Goal: Transaction & Acquisition: Purchase product/service

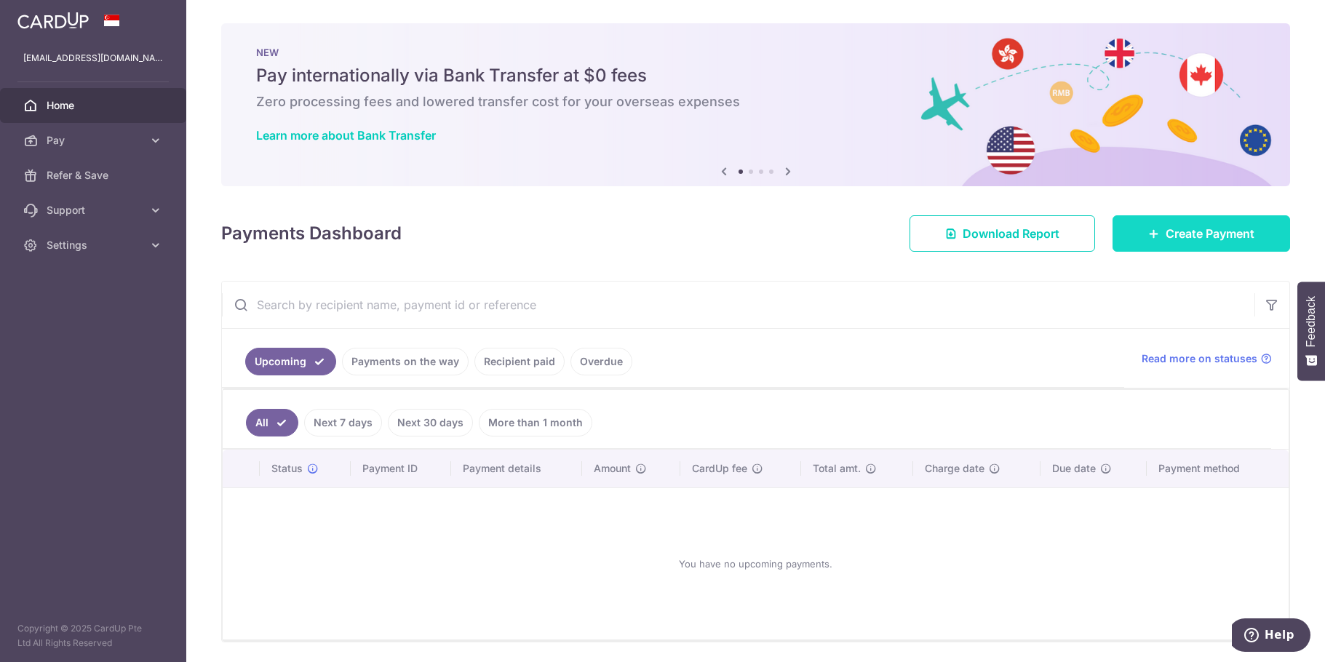
click at [1156, 228] on link "Create Payment" at bounding box center [1202, 233] width 178 height 36
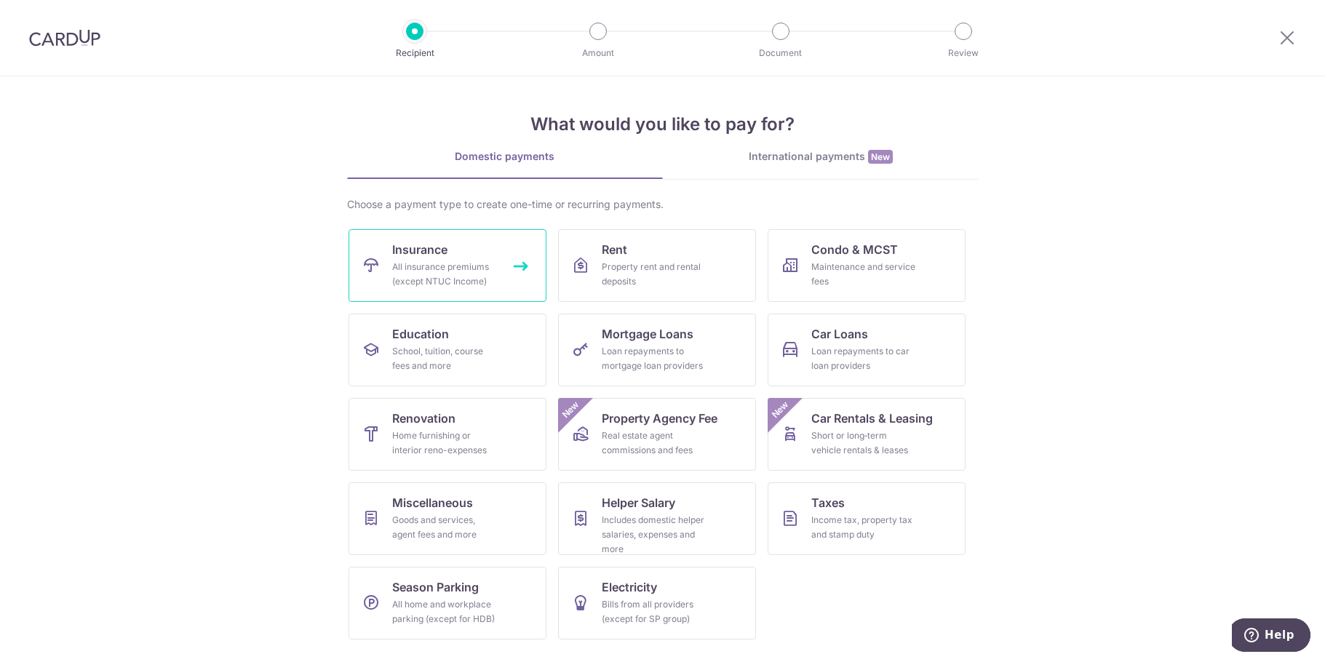
click at [455, 258] on link "Insurance All insurance premiums (except NTUC Income)" at bounding box center [448, 265] width 198 height 73
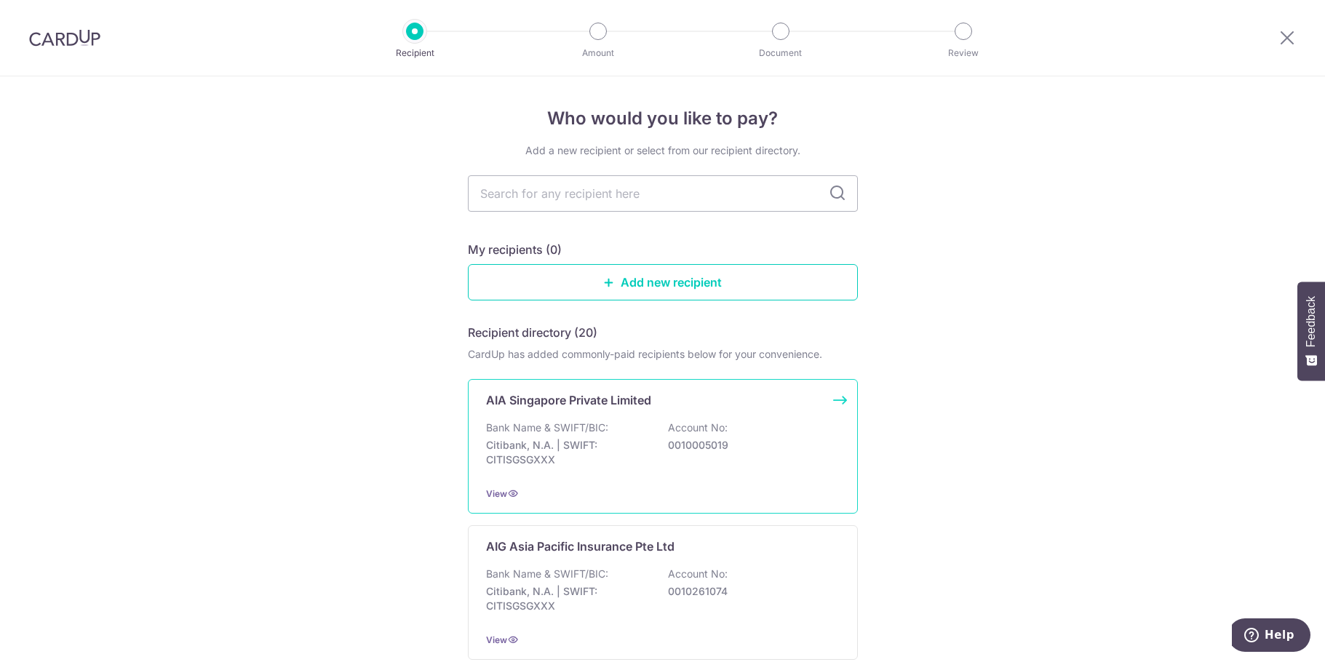
click at [617, 454] on p "Citibank, N.A. | SWIFT: CITISGSGXXX" at bounding box center [567, 452] width 163 height 29
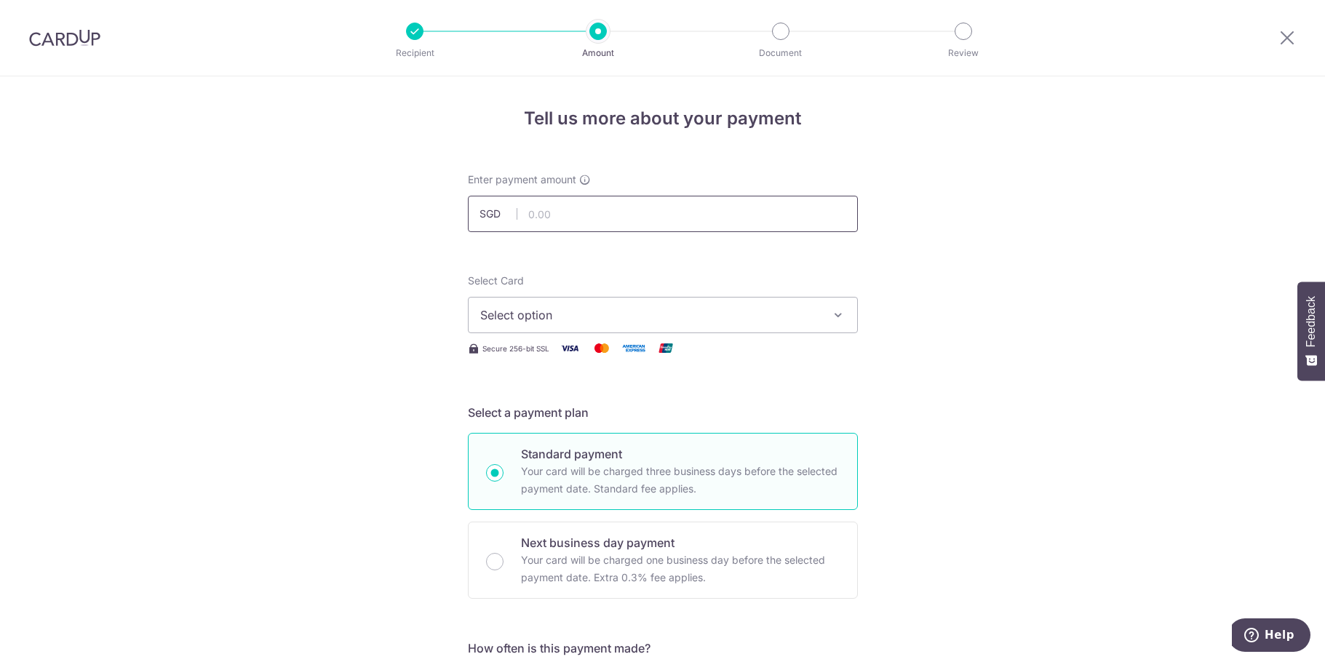
click at [570, 209] on input "text" at bounding box center [663, 214] width 390 height 36
type input "1,208.30"
click at [638, 308] on span "Select option" at bounding box center [649, 314] width 339 height 17
click at [611, 355] on span "Add credit card" at bounding box center [675, 356] width 339 height 15
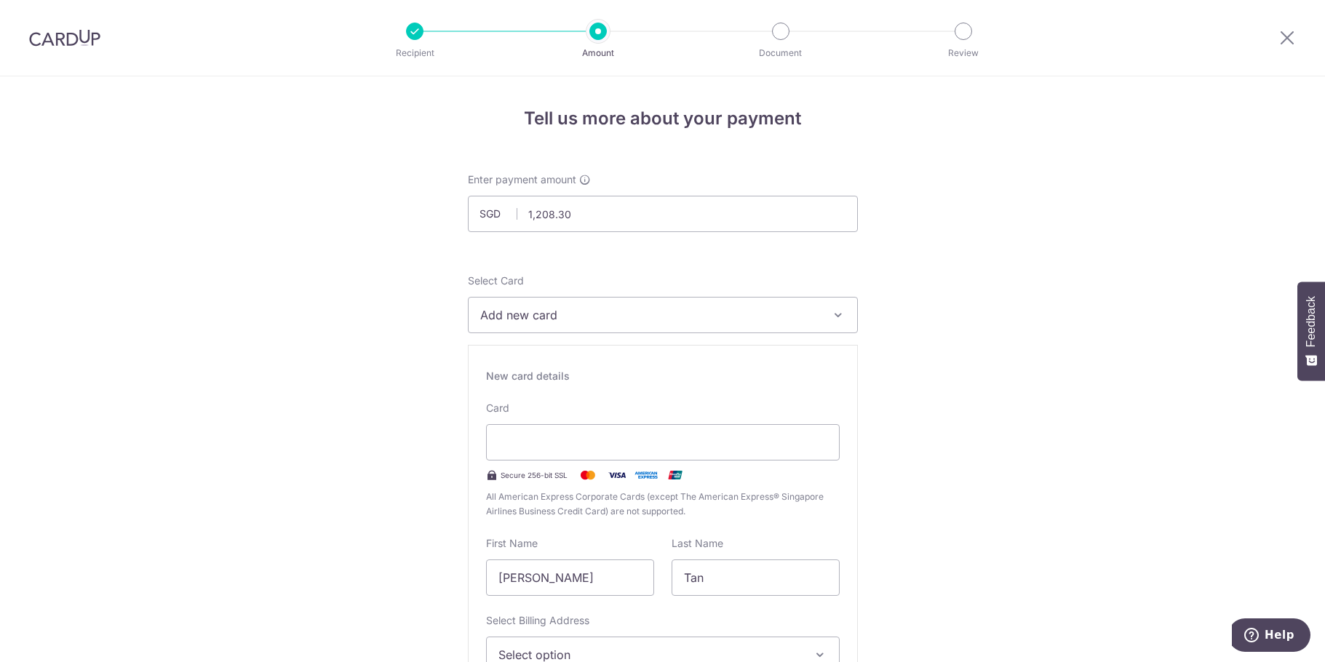
click at [610, 314] on span "Add new card" at bounding box center [649, 314] width 339 height 17
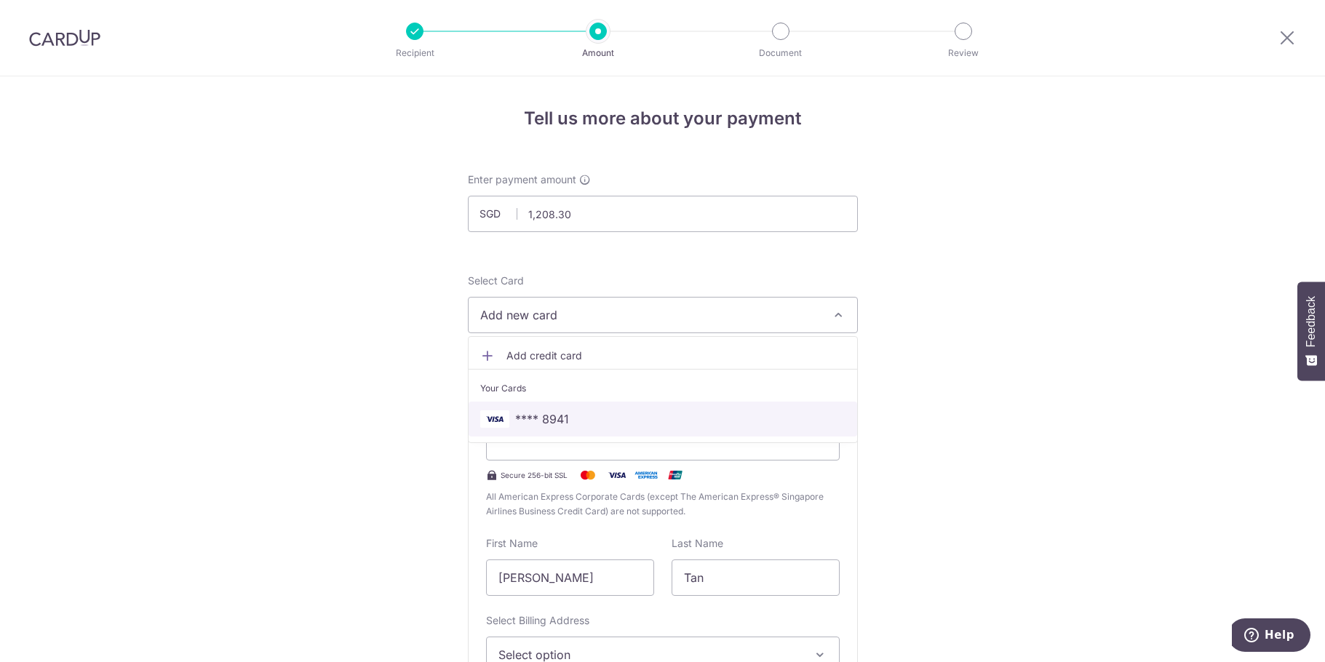
click at [570, 422] on span "**** 8941" at bounding box center [662, 418] width 365 height 17
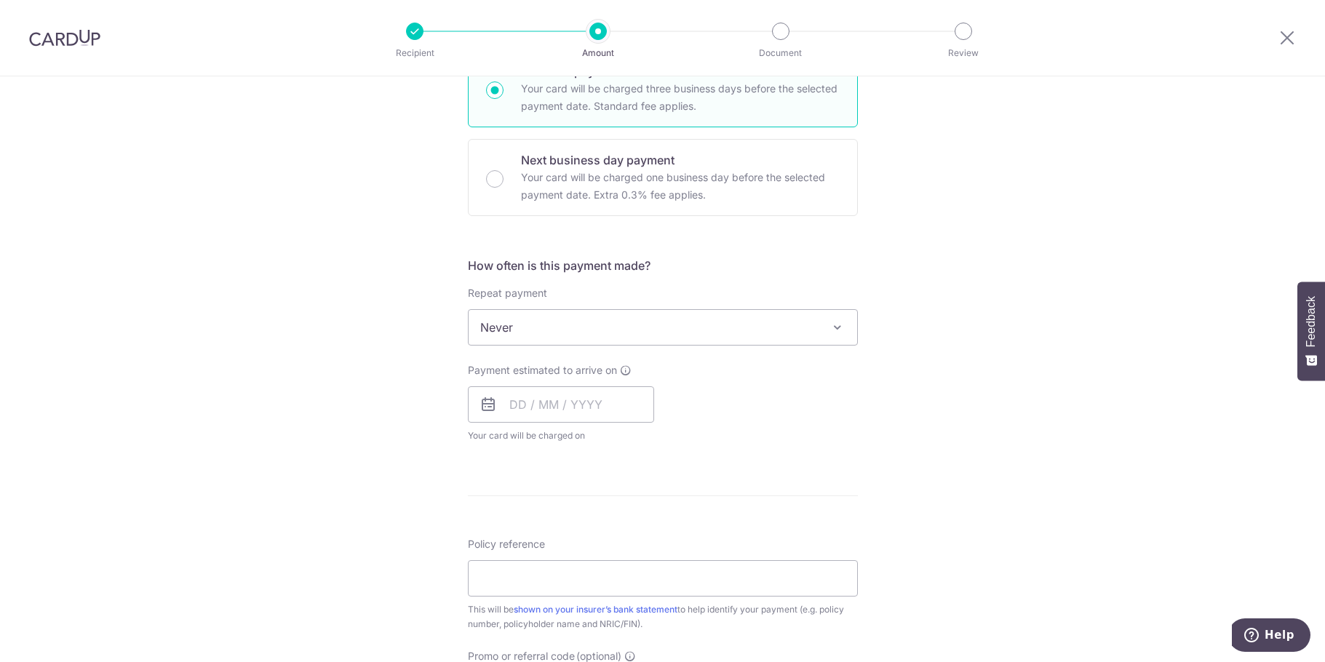
scroll to position [509, 0]
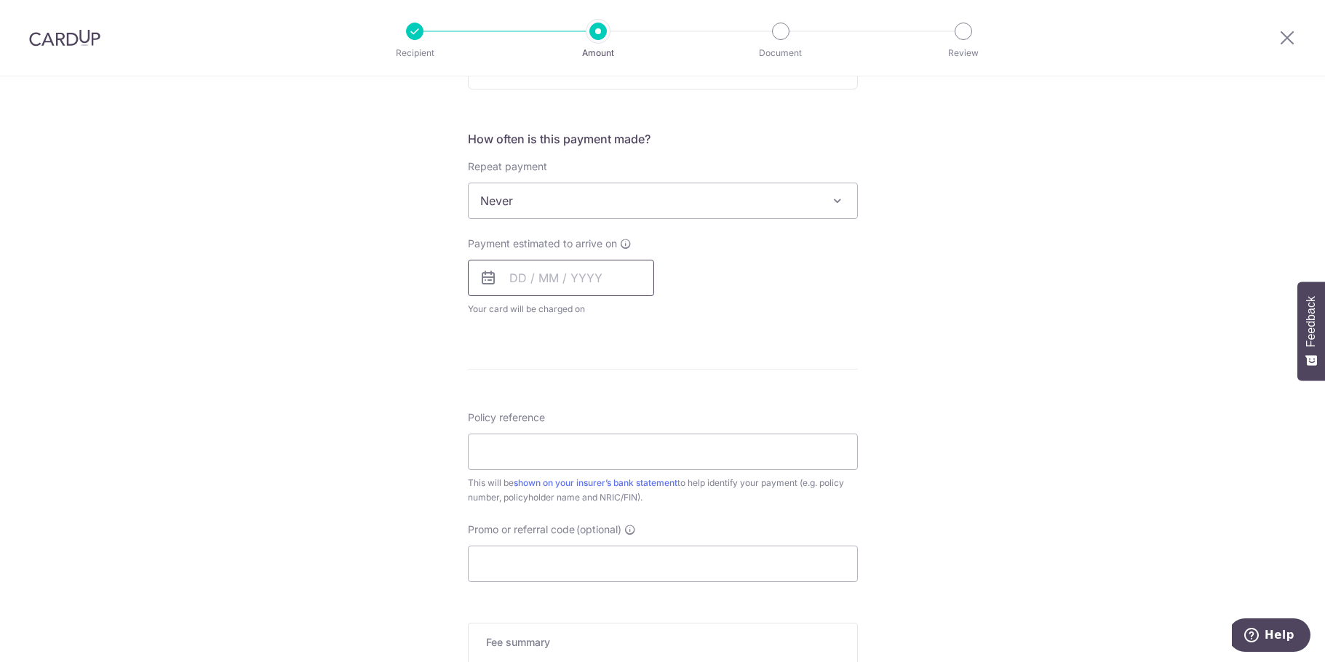
click at [538, 280] on input "text" at bounding box center [561, 278] width 186 height 36
click at [780, 314] on div "Payment estimated to arrive on Prev Next Oct Nov Dec 2025 2026 2027 2028 2029 2…" at bounding box center [662, 276] width 407 height 80
click at [566, 271] on input "text" at bounding box center [561, 278] width 186 height 36
click at [618, 401] on link "9" at bounding box center [613, 410] width 23 height 23
type input "[DATE]"
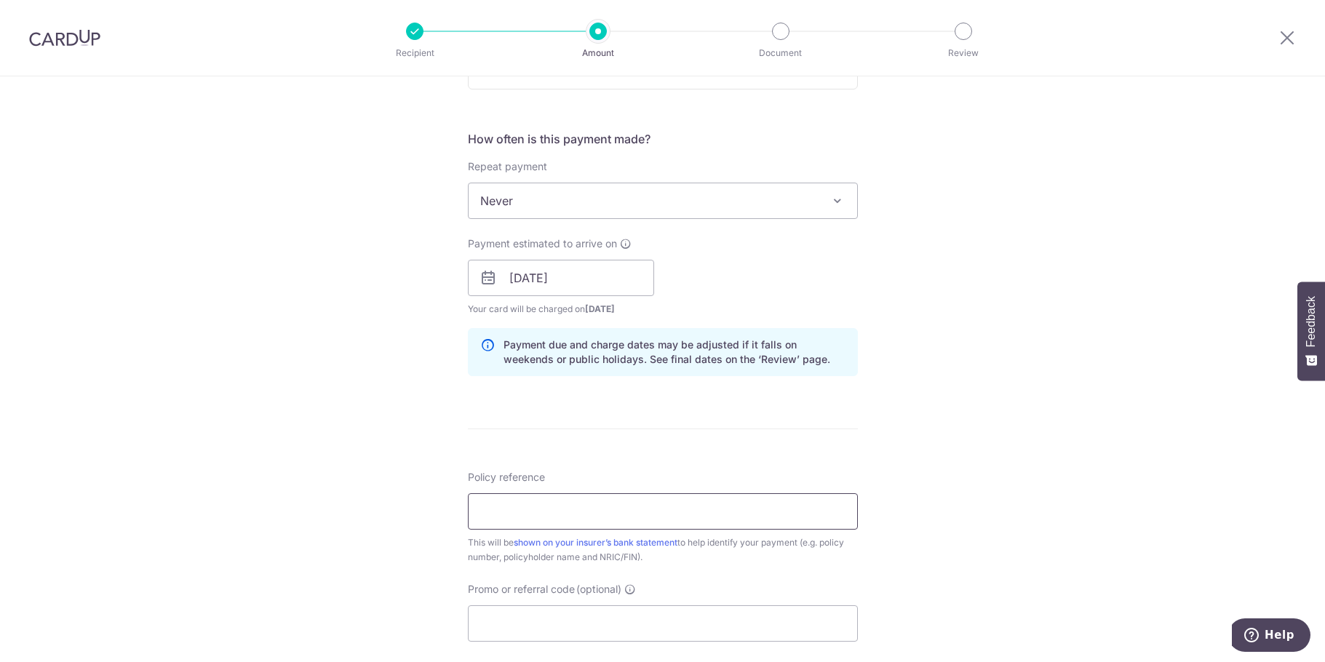
click at [586, 520] on input "Policy reference" at bounding box center [663, 511] width 390 height 36
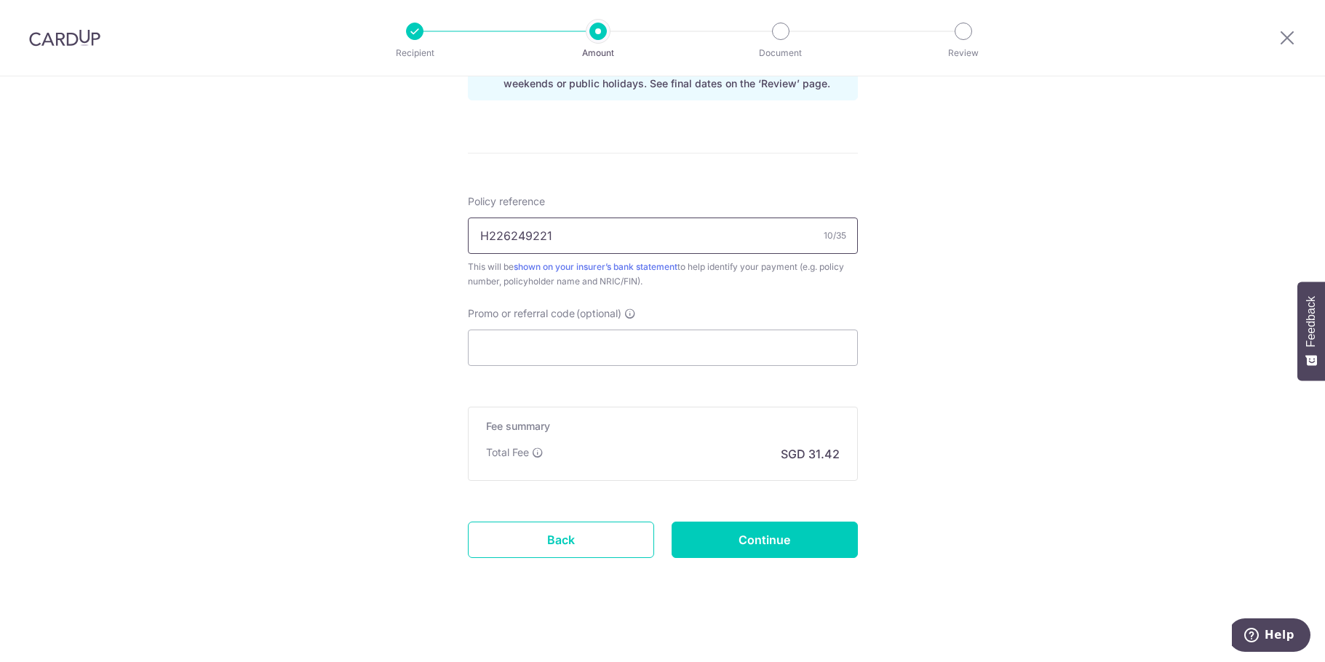
scroll to position [790, 0]
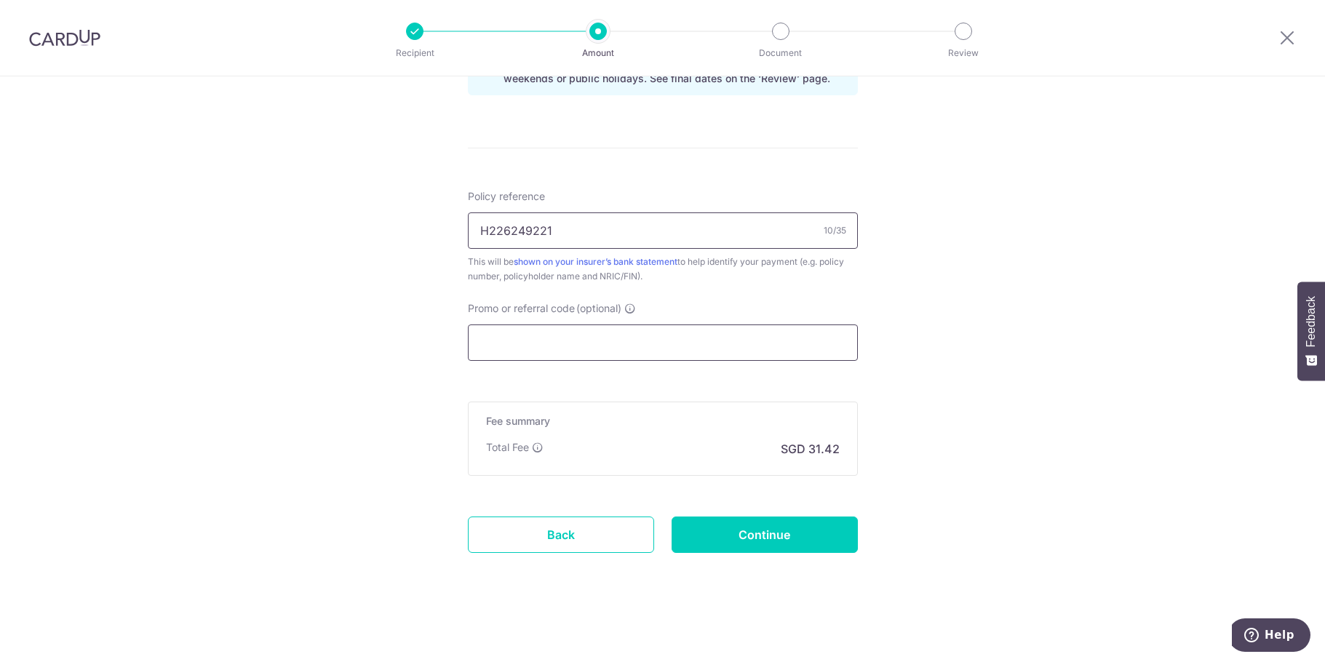
type input "H226249221"
click at [579, 350] on input "Promo or referral code (optional)" at bounding box center [663, 343] width 390 height 36
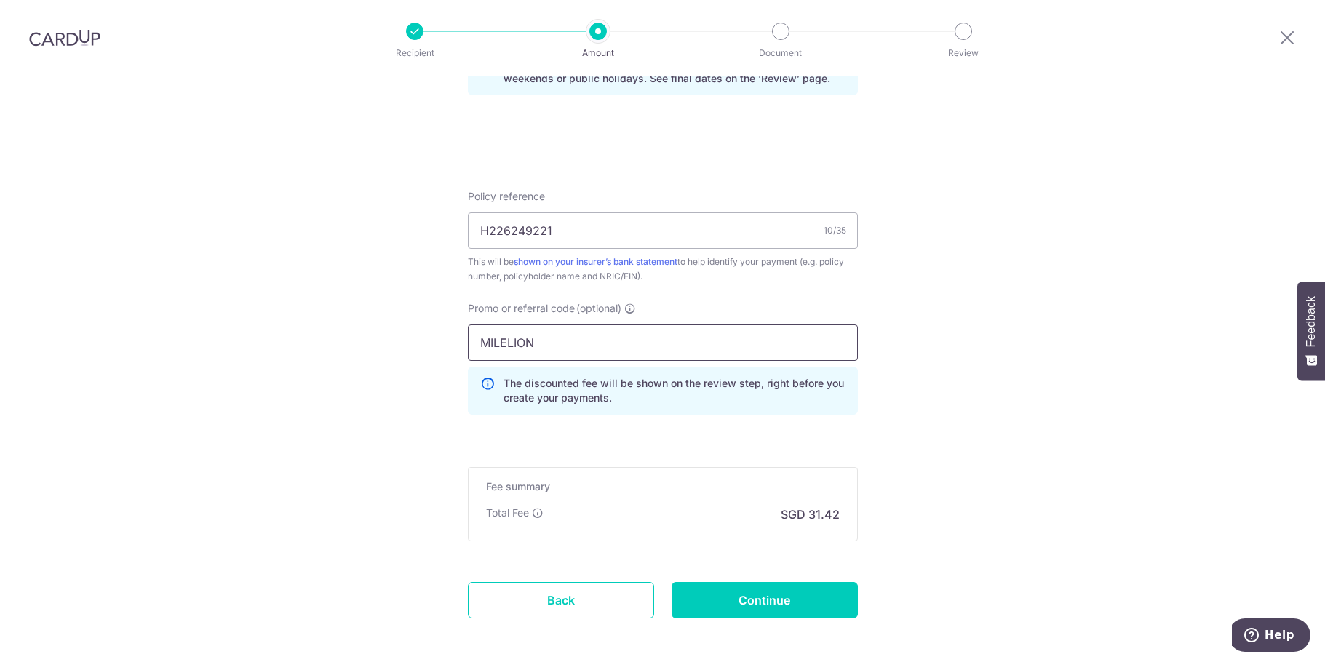
type input "MILELION"
click at [420, 371] on div "Tell us more about your payment Enter payment amount SGD 1,208.30 1208.30 Selec…" at bounding box center [662, 6] width 1325 height 1441
click at [782, 607] on input "Continue" at bounding box center [765, 600] width 186 height 36
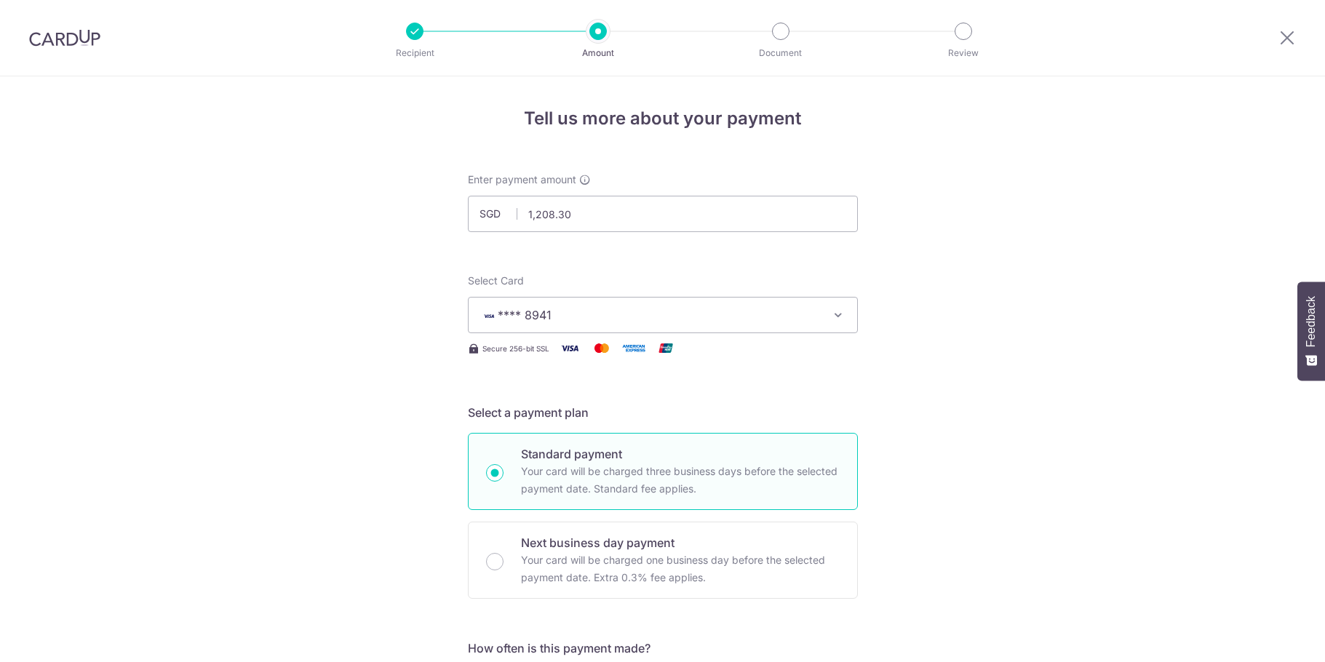
scroll to position [876, 0]
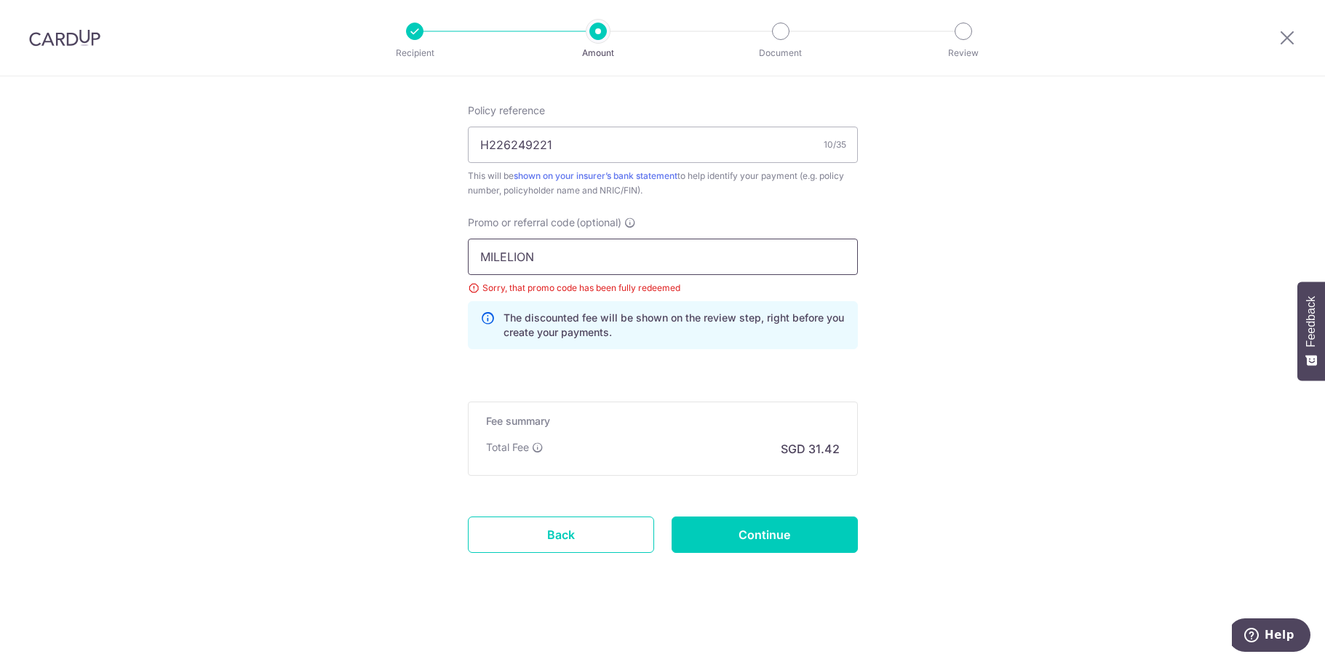
drag, startPoint x: 557, startPoint y: 255, endPoint x: -155, endPoint y: 199, distance: 714.5
click at [0, 199] on html "Recipient Amount Document Review Tell us more about your payment Enter payment …" at bounding box center [662, 331] width 1325 height 662
type input "OFF225"
click at [809, 530] on input "Continue" at bounding box center [765, 535] width 186 height 36
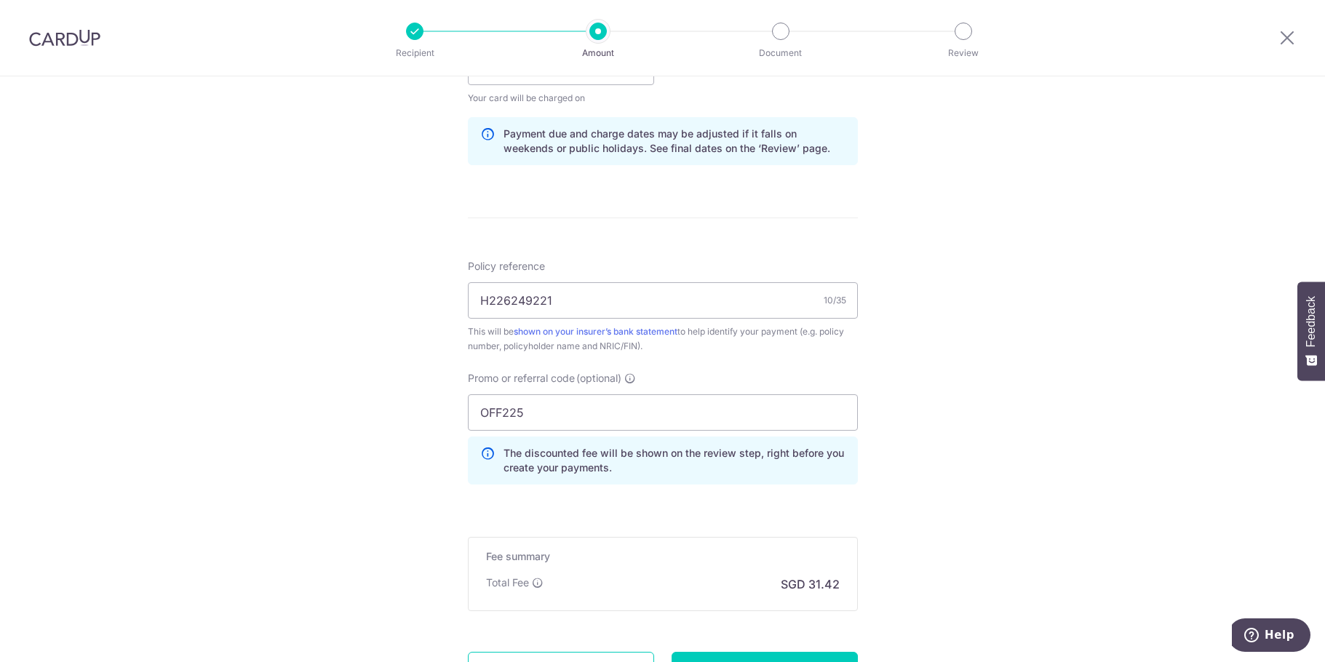
scroll to position [856, 0]
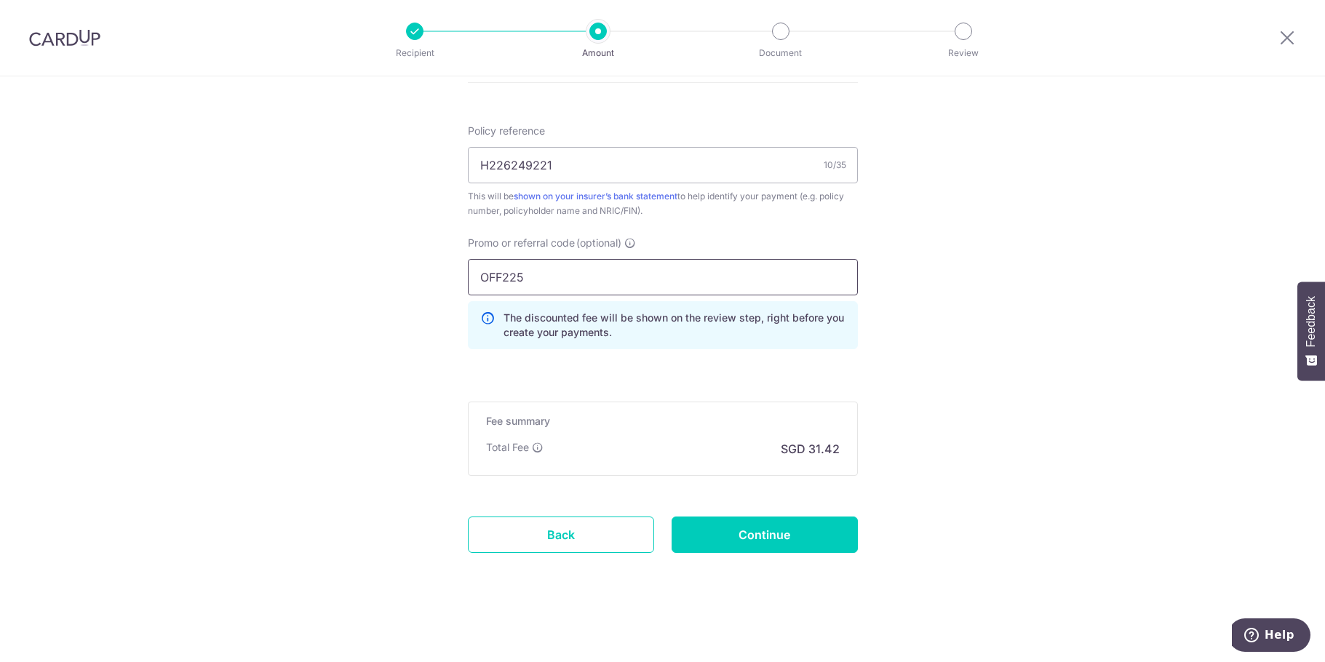
drag, startPoint x: 557, startPoint y: 279, endPoint x: 64, endPoint y: 259, distance: 493.0
type input "REC185"
click at [799, 530] on input "Continue" at bounding box center [765, 535] width 186 height 36
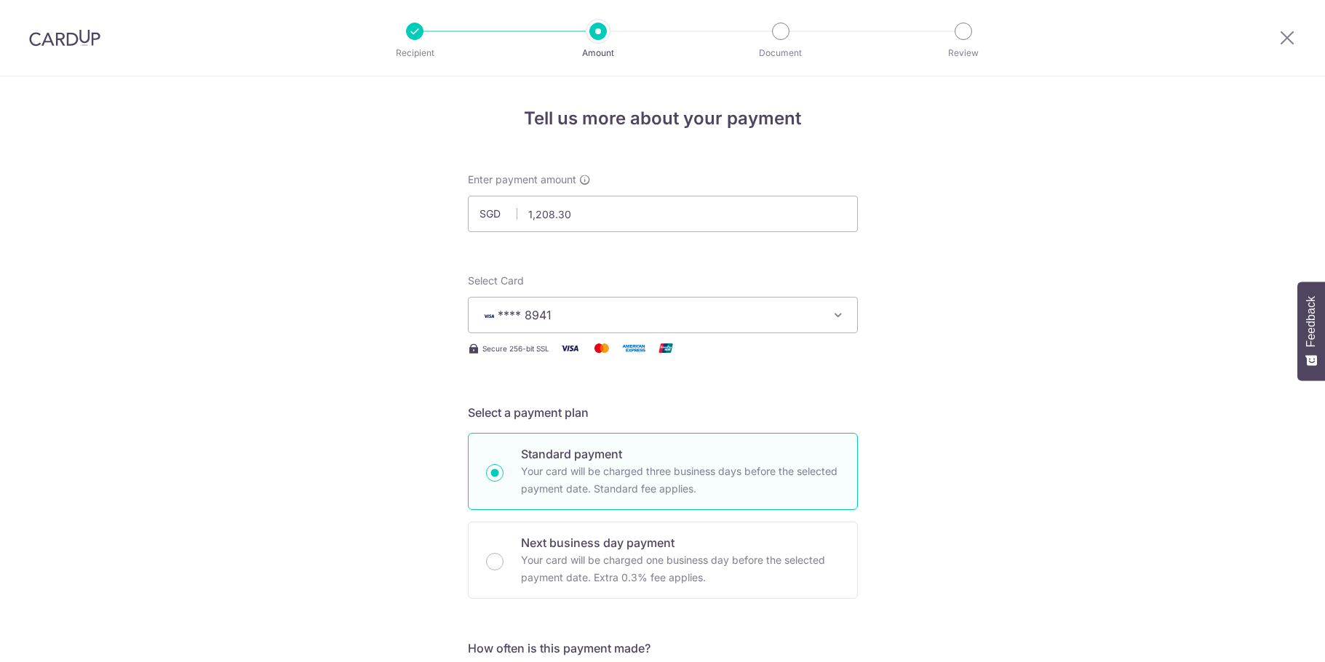
scroll to position [876, 0]
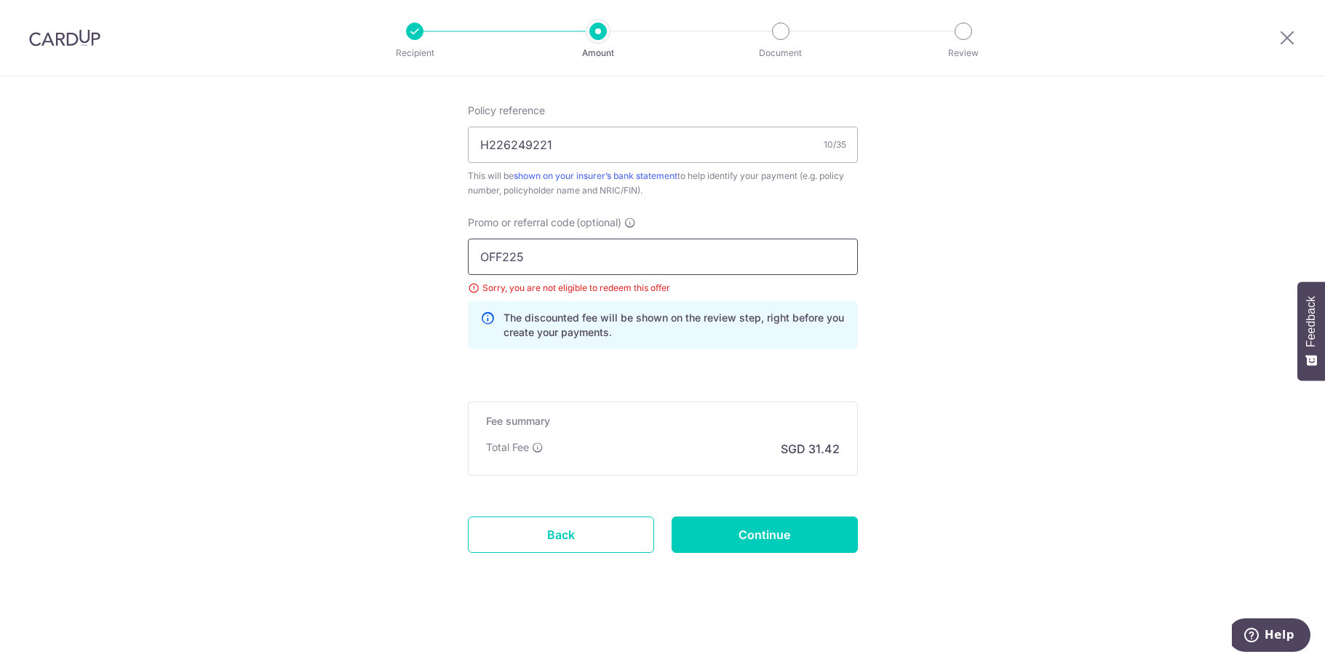
drag, startPoint x: 560, startPoint y: 272, endPoint x: 558, endPoint y: 263, distance: 9.7
click at [559, 263] on input "OFF225" at bounding box center [663, 257] width 390 height 36
drag, startPoint x: 558, startPoint y: 263, endPoint x: -17, endPoint y: 247, distance: 575.8
click at [0, 247] on html "Recipient Amount Document Review Tell us more about your payment Enter payment …" at bounding box center [662, 331] width 1325 height 662
type input "VTAX25ONE"
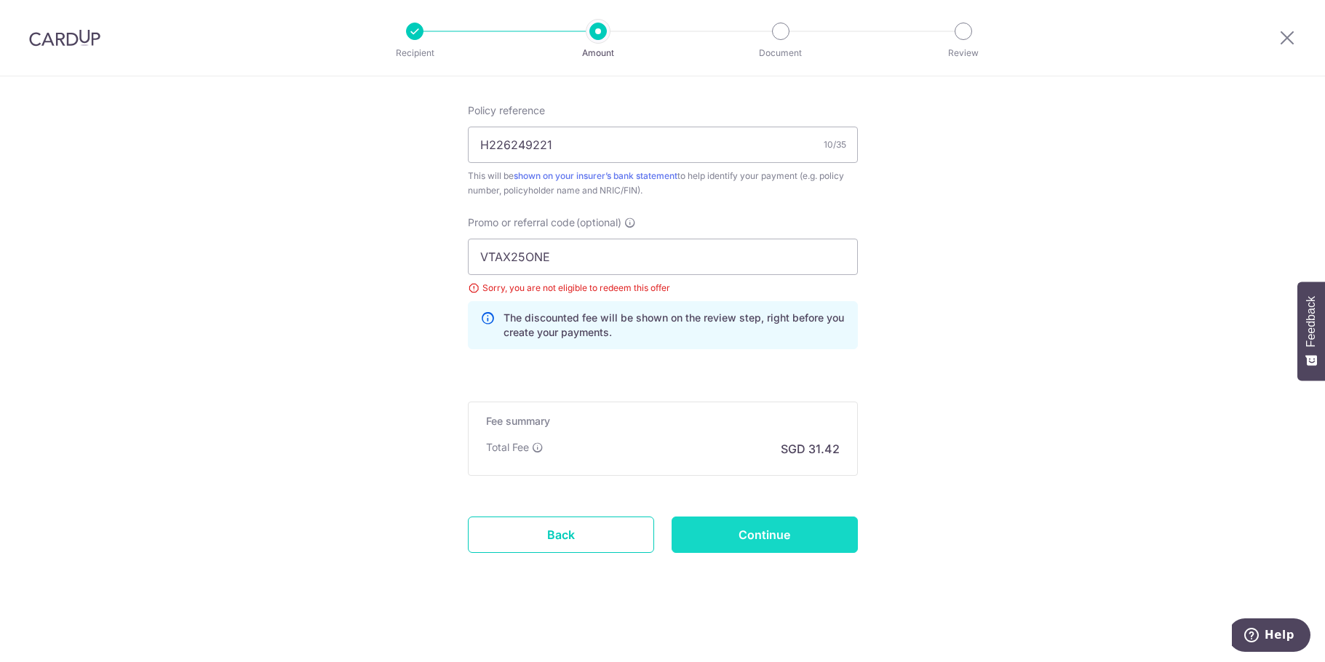
click at [759, 532] on input "Continue" at bounding box center [765, 535] width 186 height 36
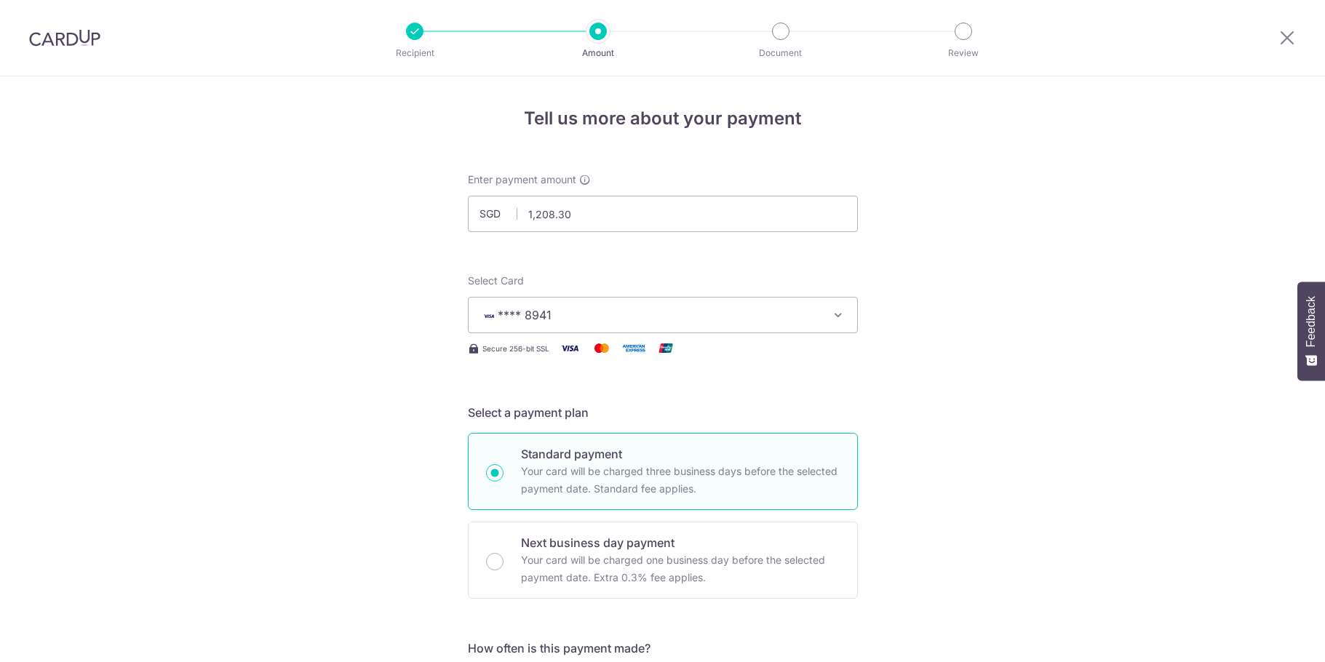
scroll to position [876, 0]
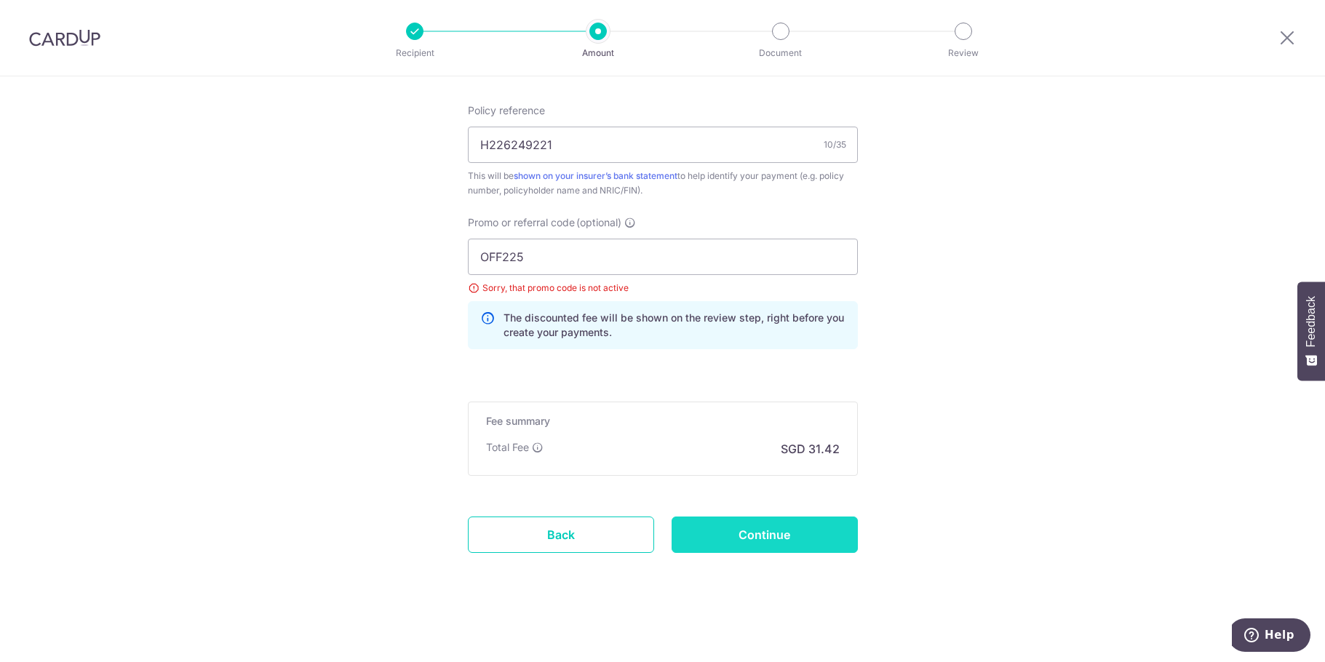
click at [776, 535] on input "Continue" at bounding box center [765, 535] width 186 height 36
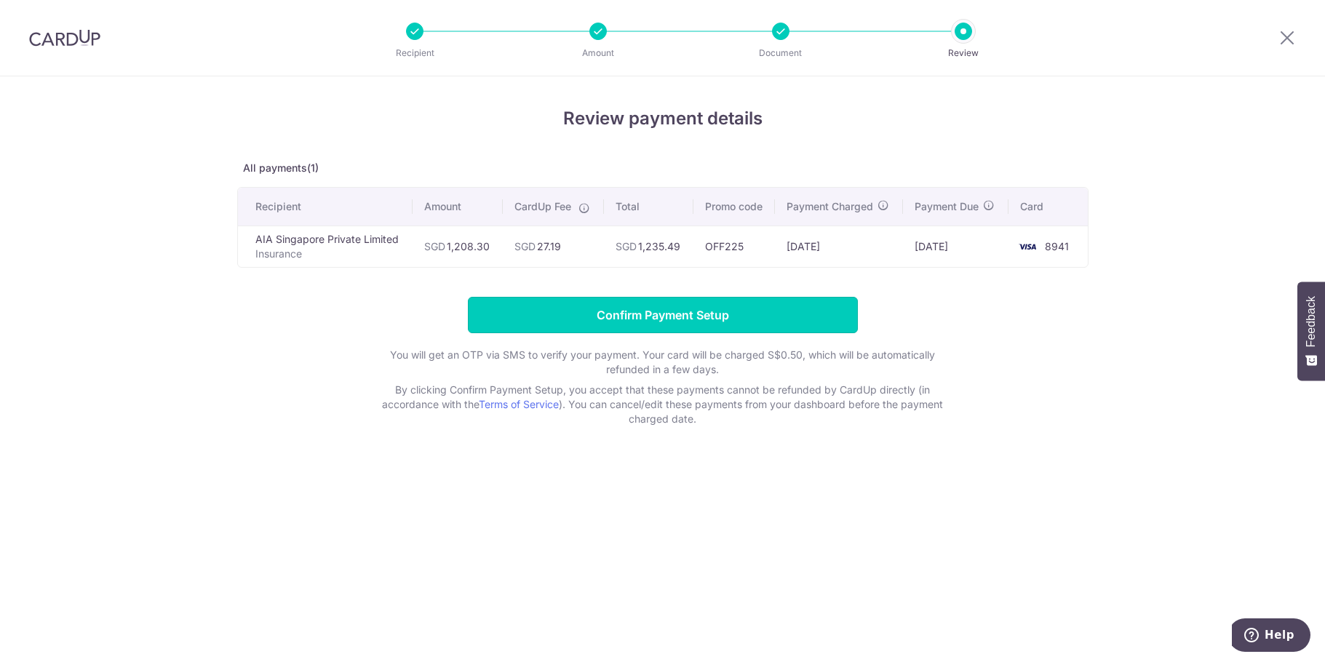
click at [685, 315] on input "Confirm Payment Setup" at bounding box center [663, 315] width 390 height 36
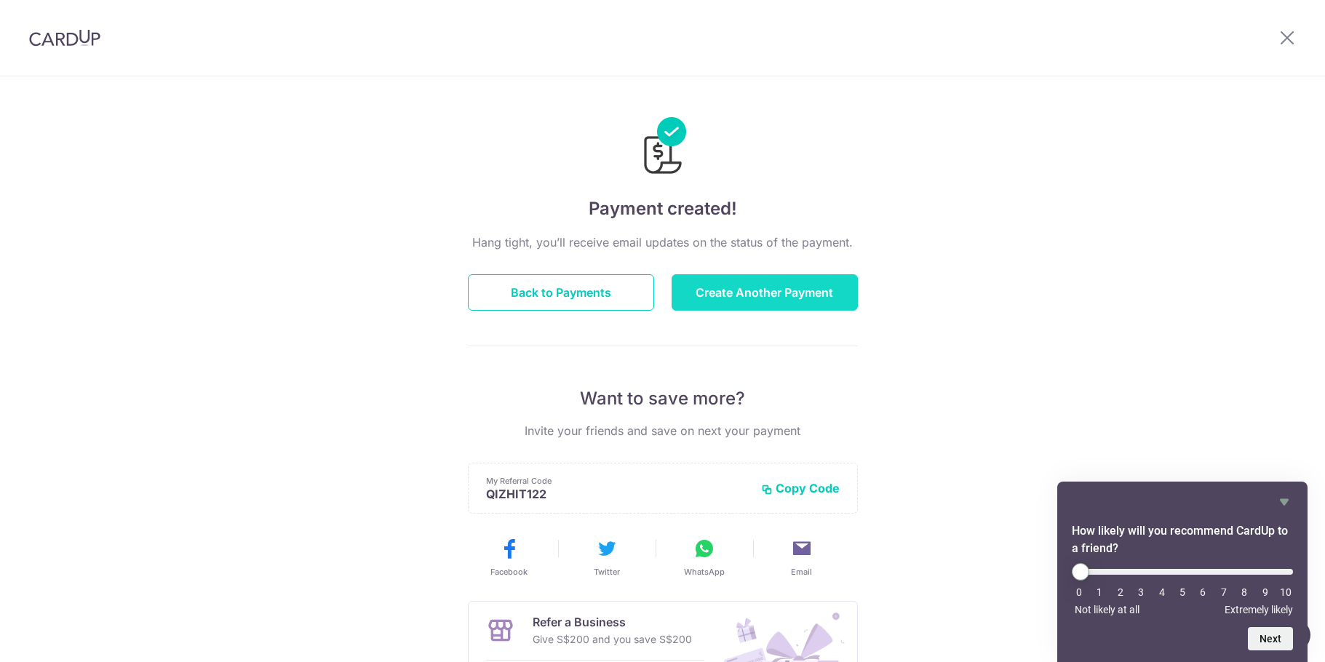
click at [747, 285] on button "Create Another Payment" at bounding box center [765, 292] width 186 height 36
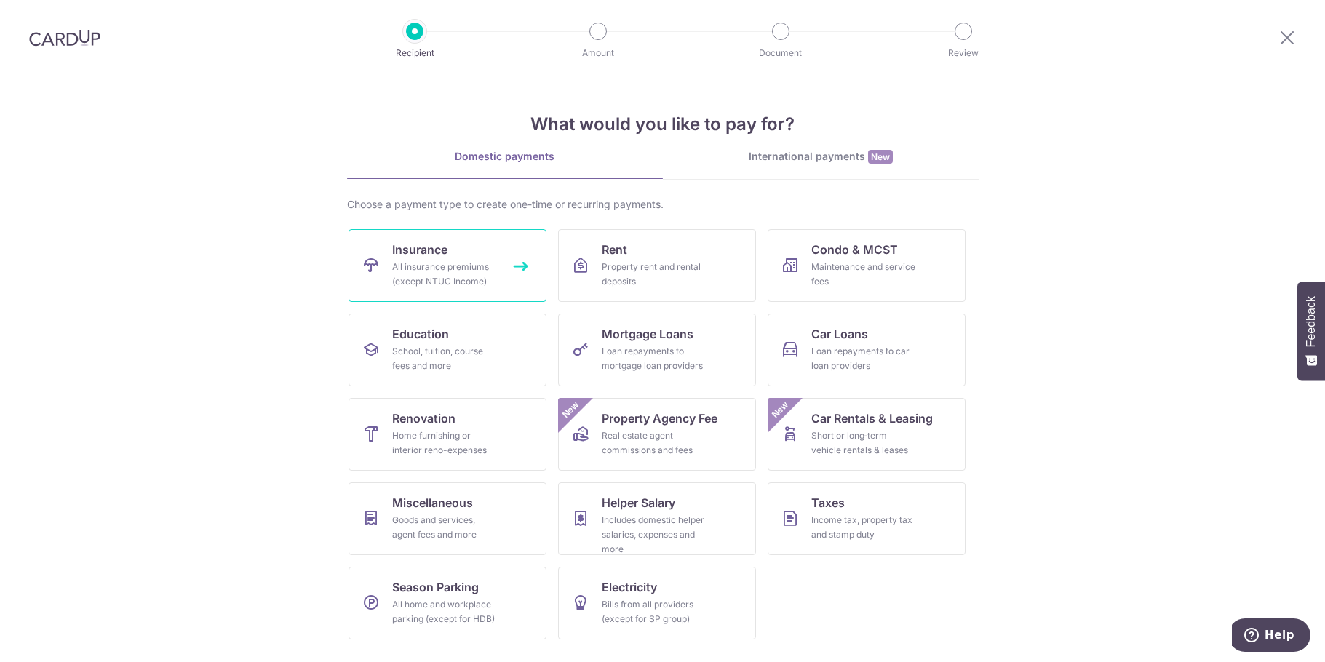
click at [399, 262] on div "All insurance premiums (except NTUC Income)" at bounding box center [444, 274] width 105 height 29
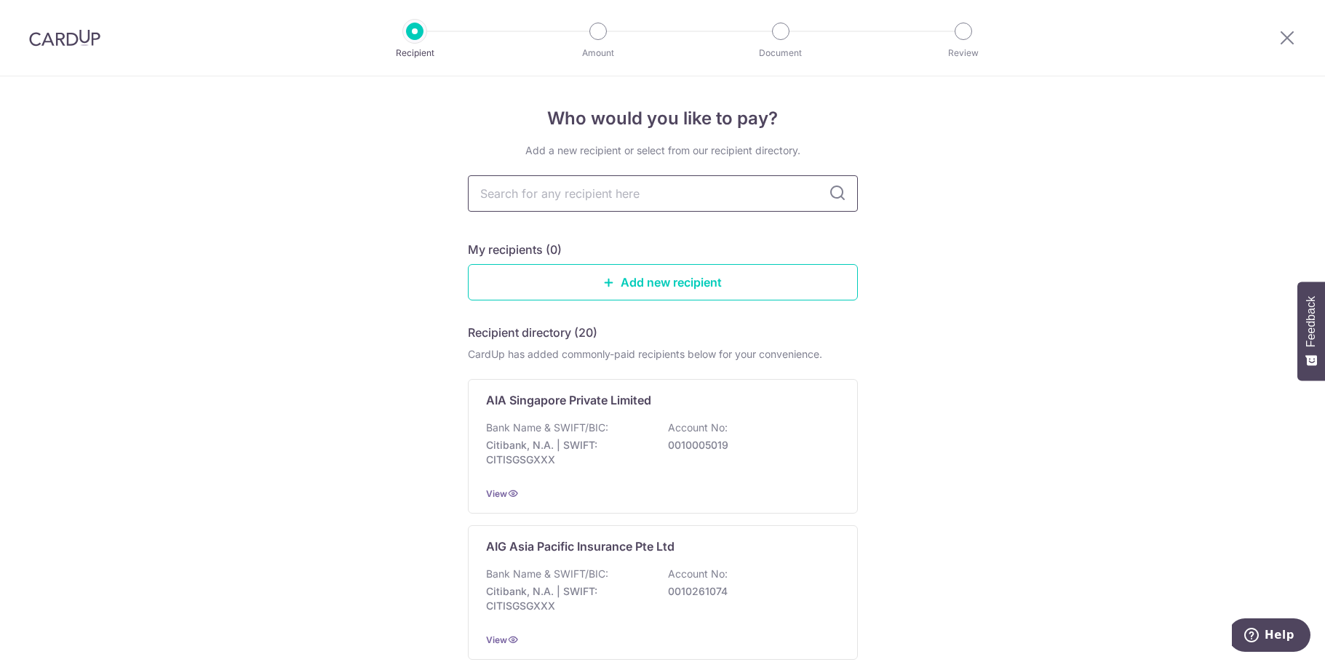
click at [613, 180] on input "text" at bounding box center [663, 193] width 390 height 36
type input "pru"
click at [835, 189] on icon at bounding box center [837, 193] width 17 height 17
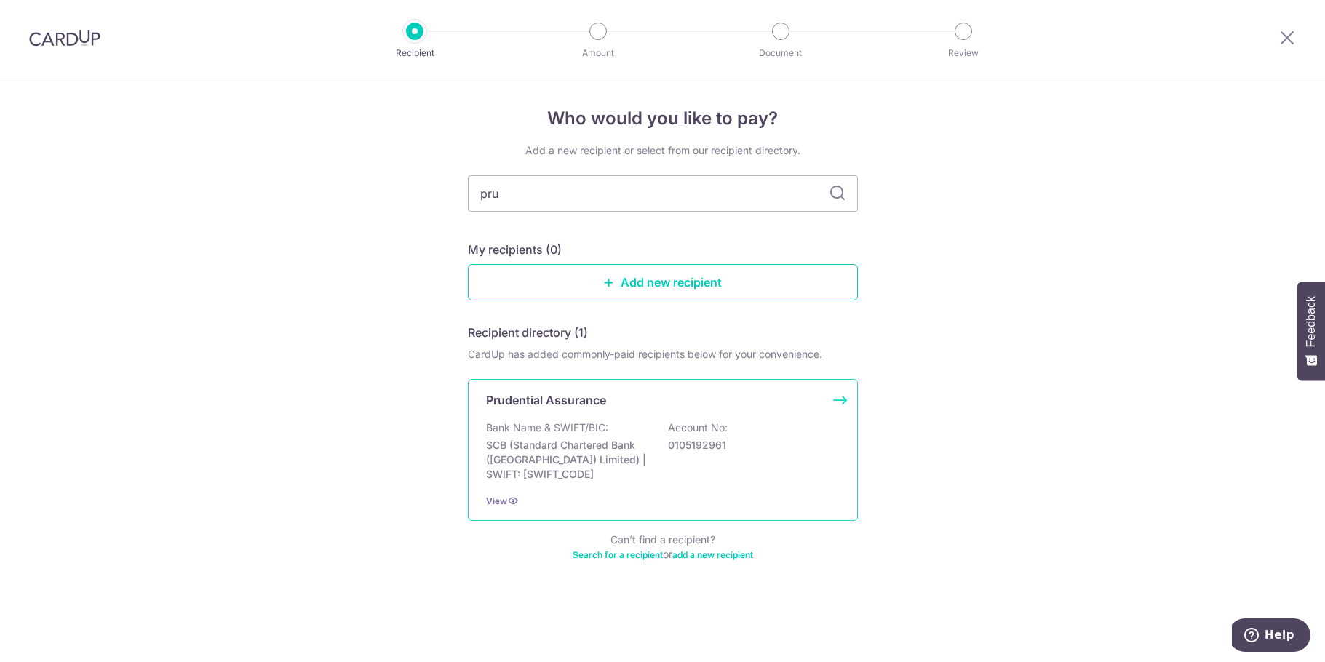
click at [562, 402] on p "Prudential Assurance" at bounding box center [546, 399] width 120 height 17
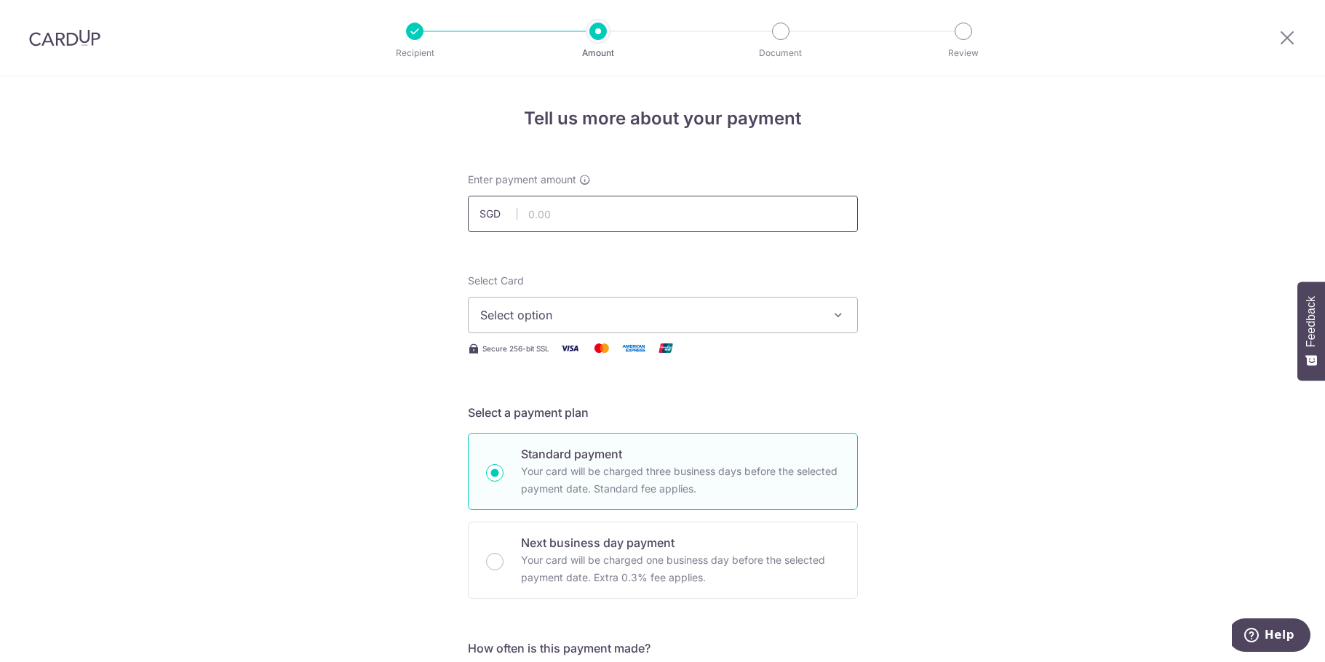
click at [598, 210] on input "text" at bounding box center [663, 214] width 390 height 36
click at [628, 322] on span "Select option" at bounding box center [649, 314] width 339 height 17
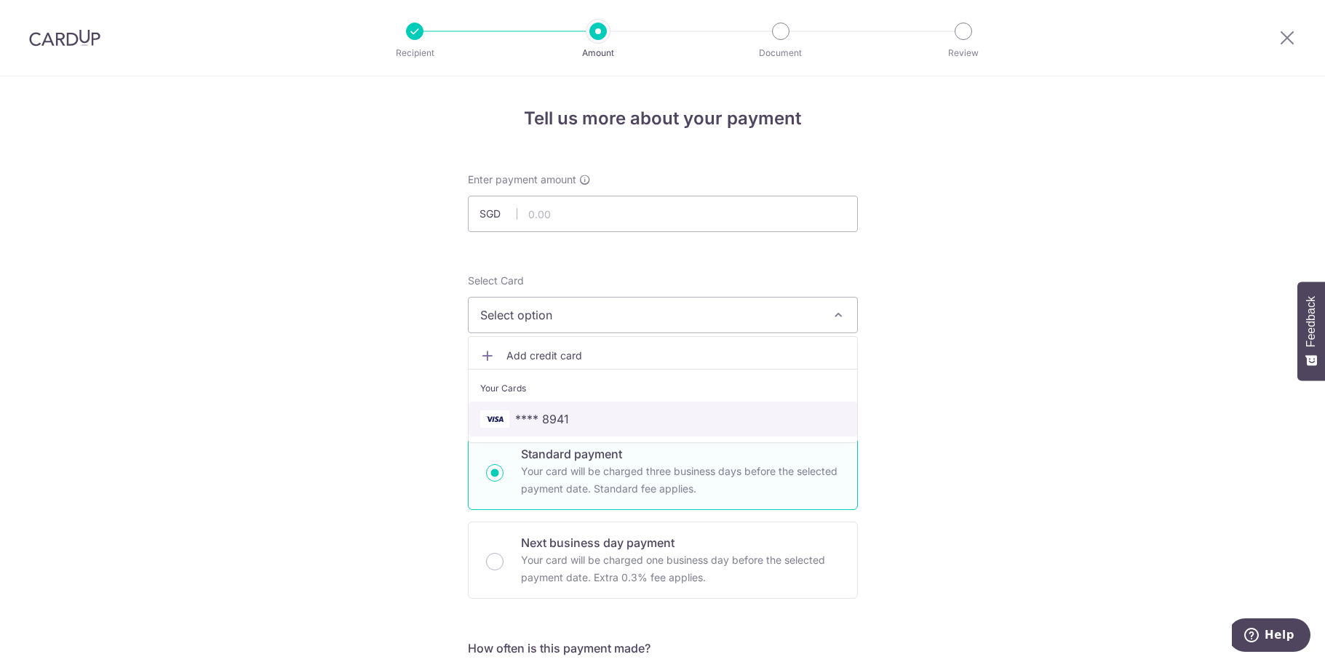
click at [556, 419] on span "**** 8941" at bounding box center [542, 418] width 54 height 17
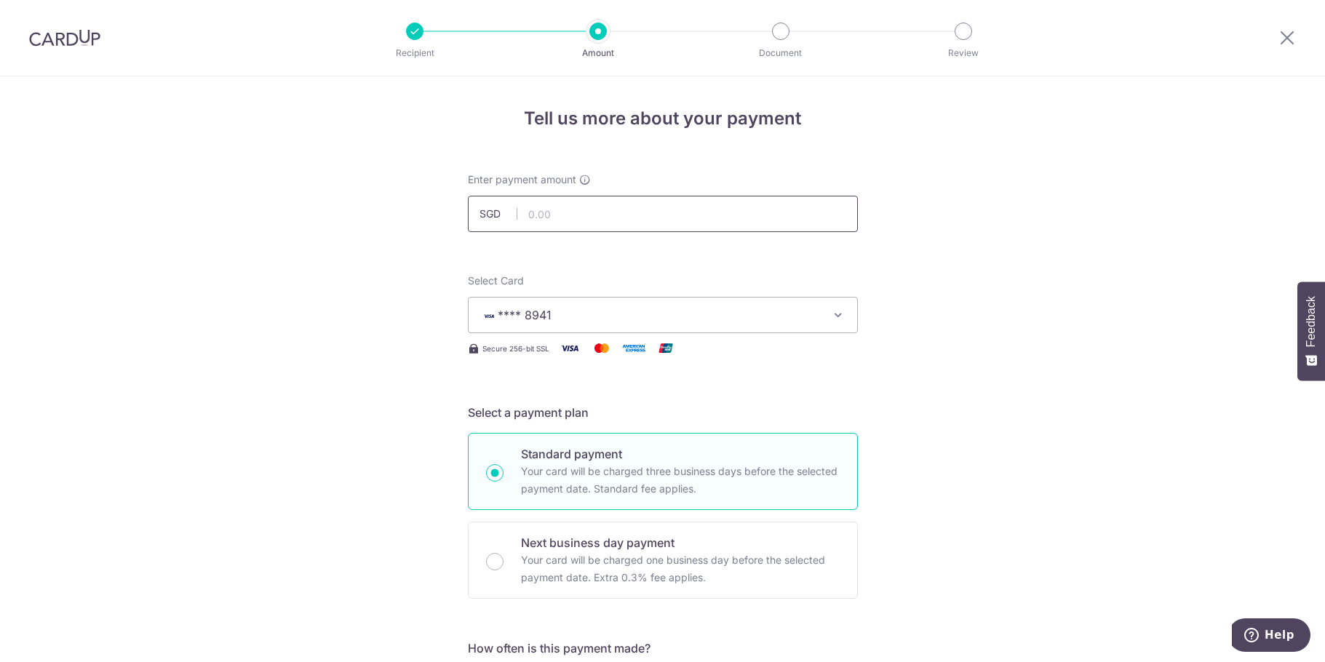
click at [546, 204] on input "text" at bounding box center [663, 214] width 390 height 36
type input "303.74"
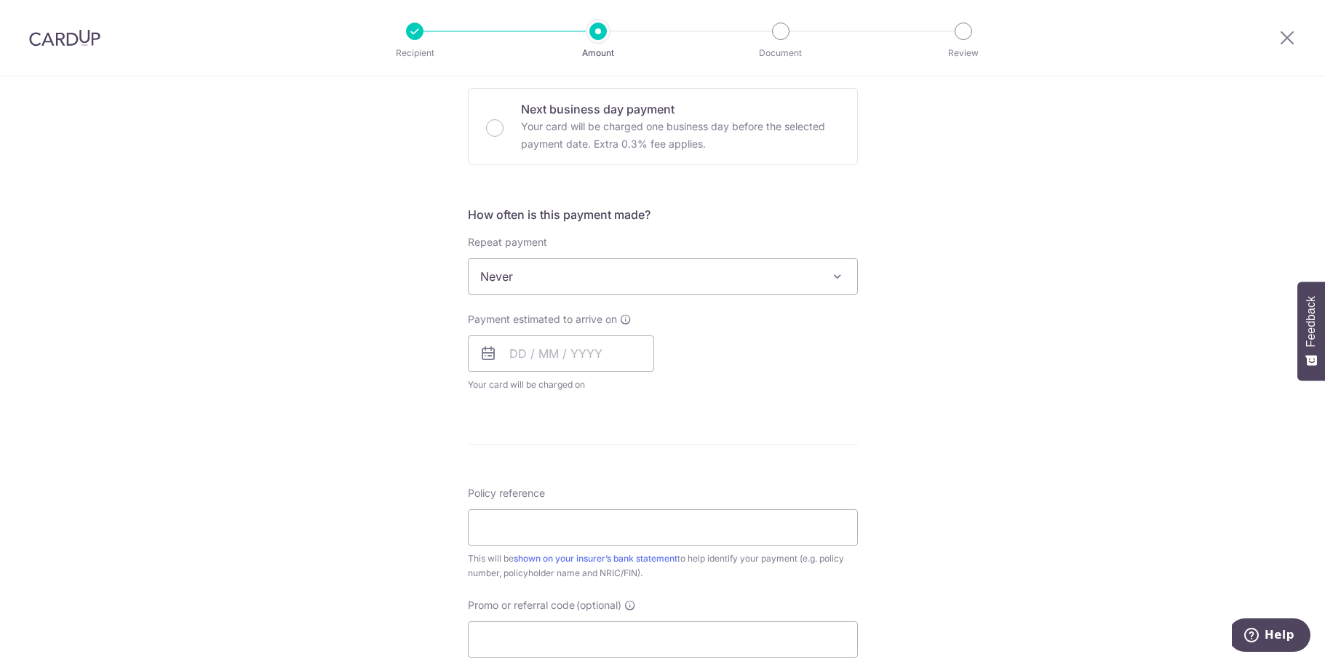
scroll to position [437, 0]
click at [568, 335] on input "text" at bounding box center [561, 351] width 186 height 36
click at [374, 394] on div "Tell us more about your payment Enter payment amount SGD 303.74 303.74 Select C…" at bounding box center [662, 298] width 1325 height 1316
click at [528, 358] on input "text" at bounding box center [561, 351] width 186 height 36
click at [607, 488] on link "9" at bounding box center [613, 483] width 23 height 23
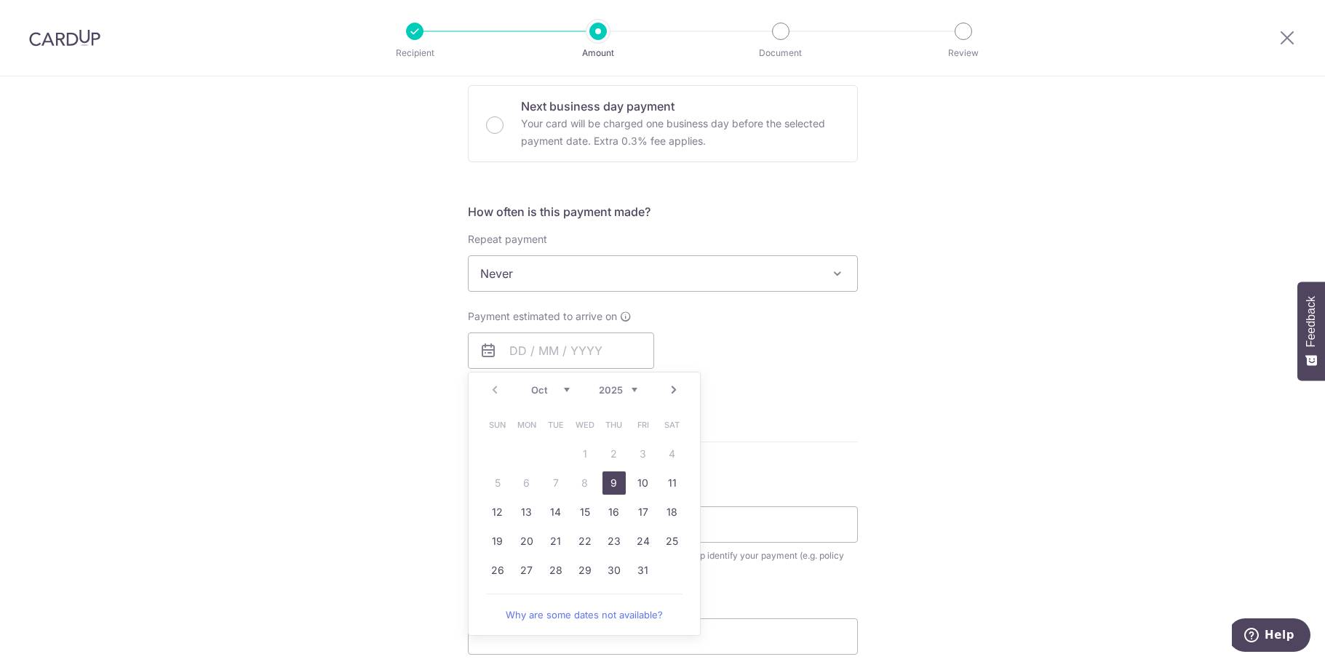
type input "[DATE]"
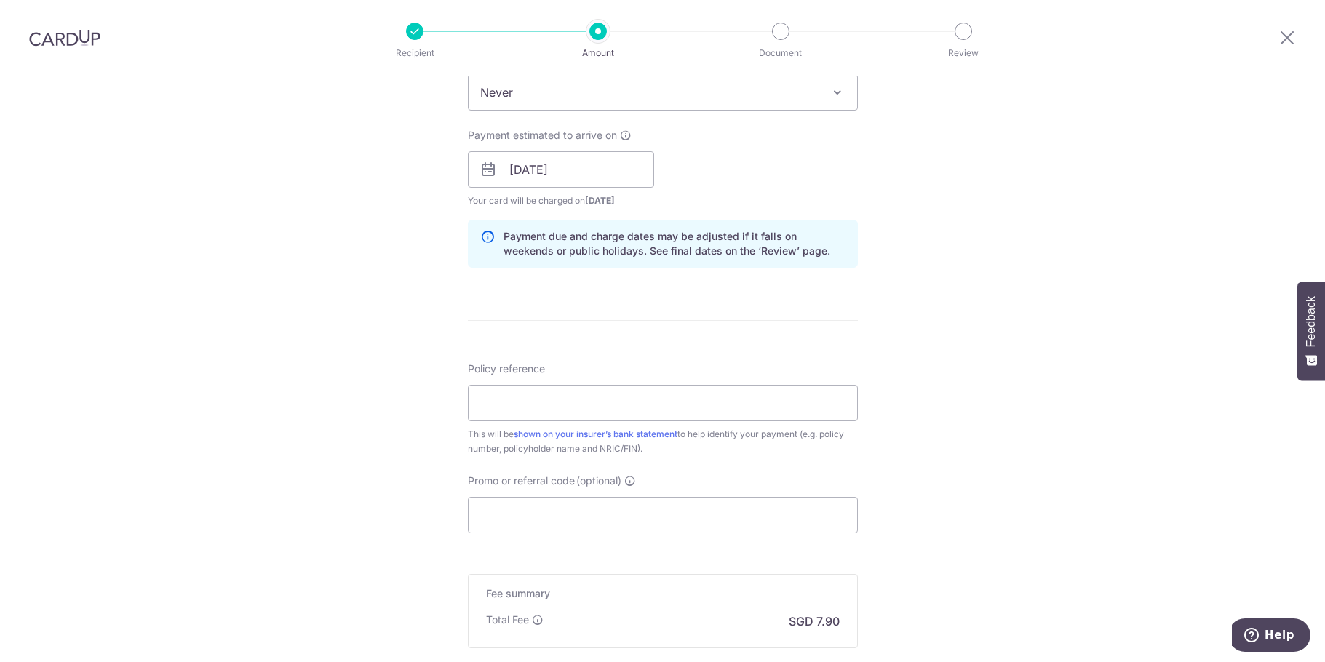
scroll to position [655, 0]
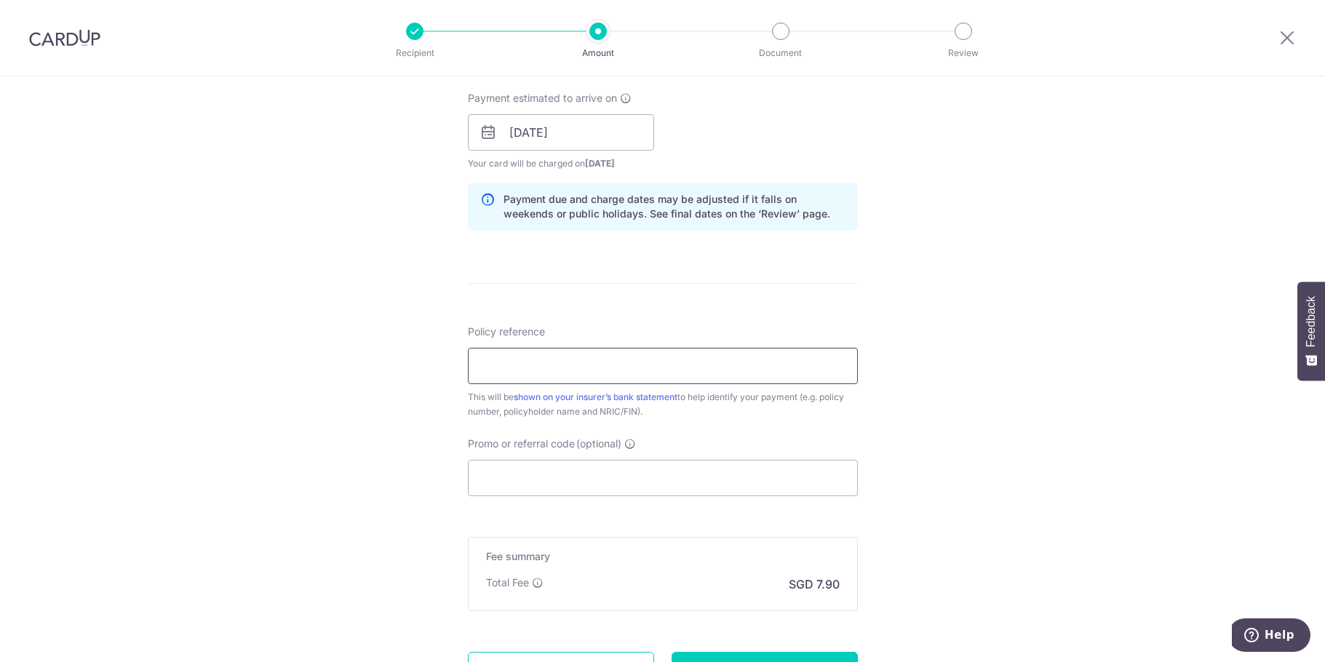
click at [538, 359] on input "Policy reference" at bounding box center [663, 366] width 390 height 36
click at [606, 367] on input "Policy reference" at bounding box center [663, 366] width 390 height 36
paste input "75160304"
type input "75160304"
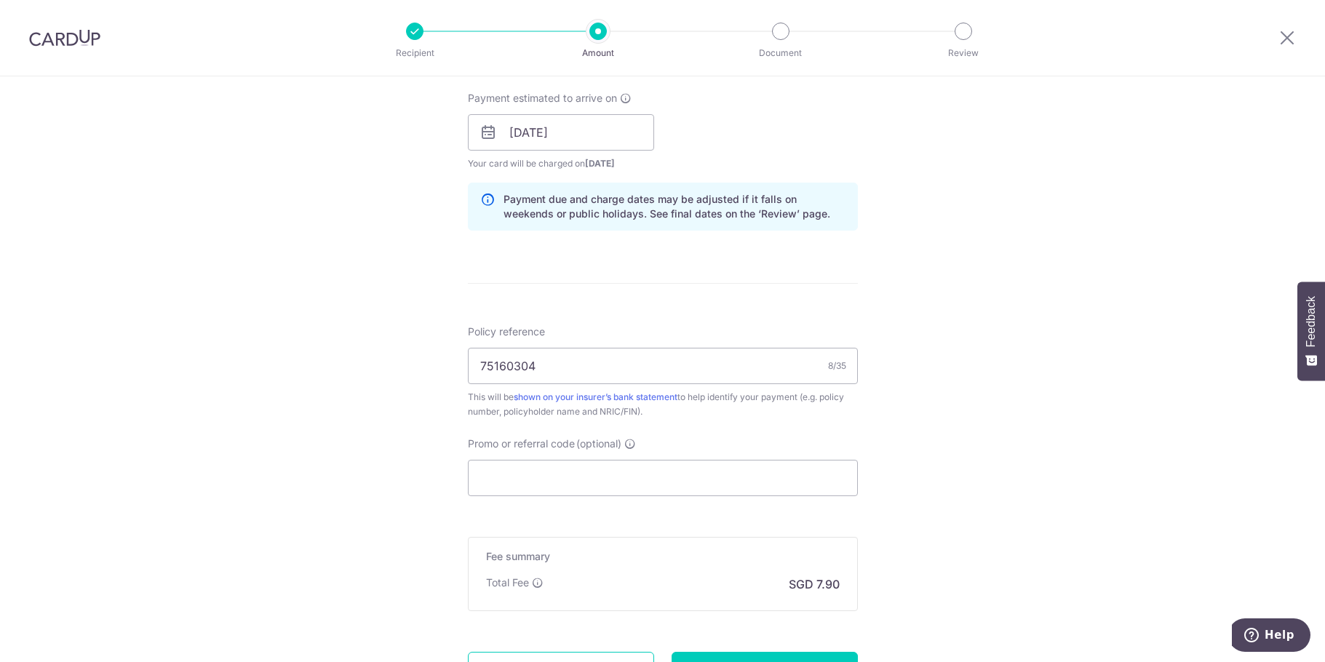
click at [939, 304] on div "Tell us more about your payment Enter payment amount SGD 303.74 303.74 Select C…" at bounding box center [662, 110] width 1325 height 1376
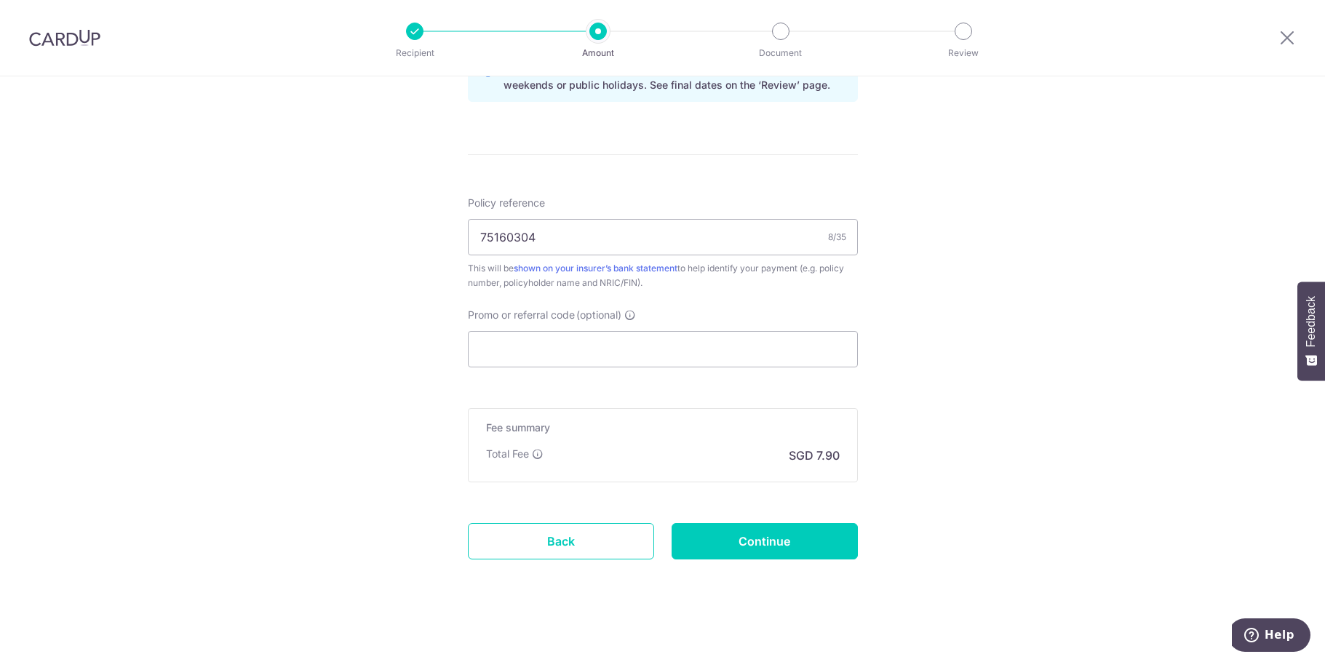
scroll to position [790, 0]
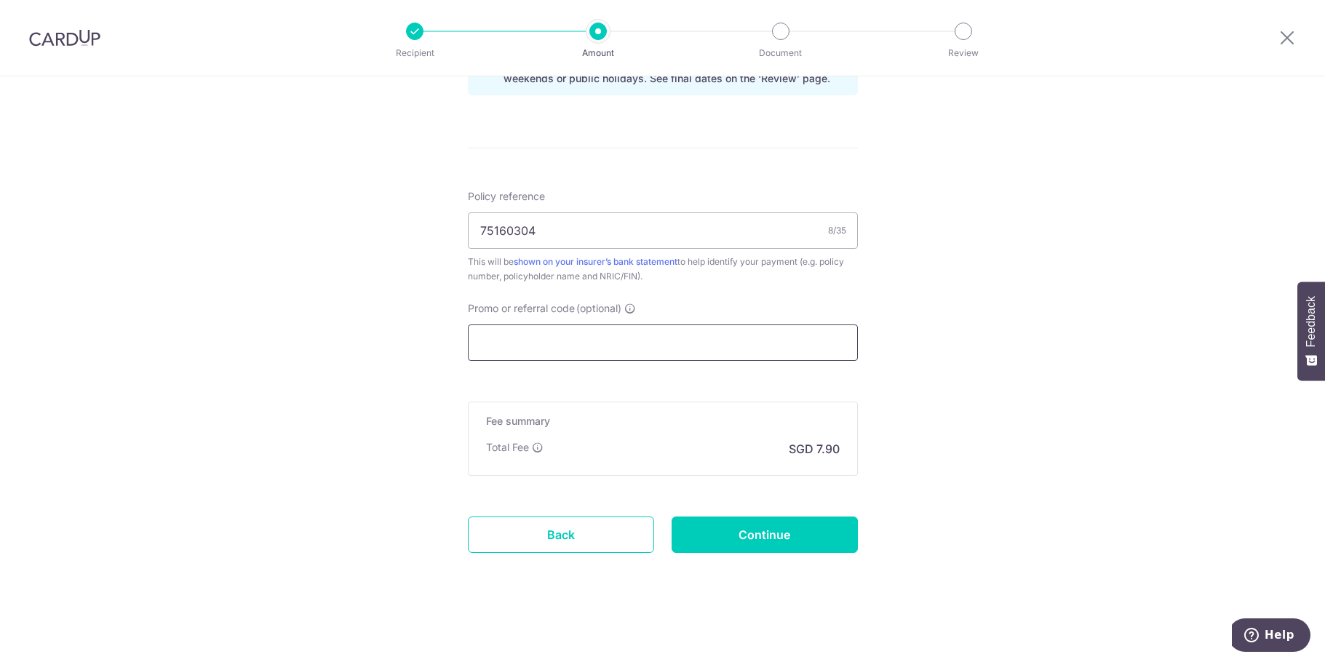
click at [642, 343] on input "Promo or referral code (optional)" at bounding box center [663, 343] width 390 height 36
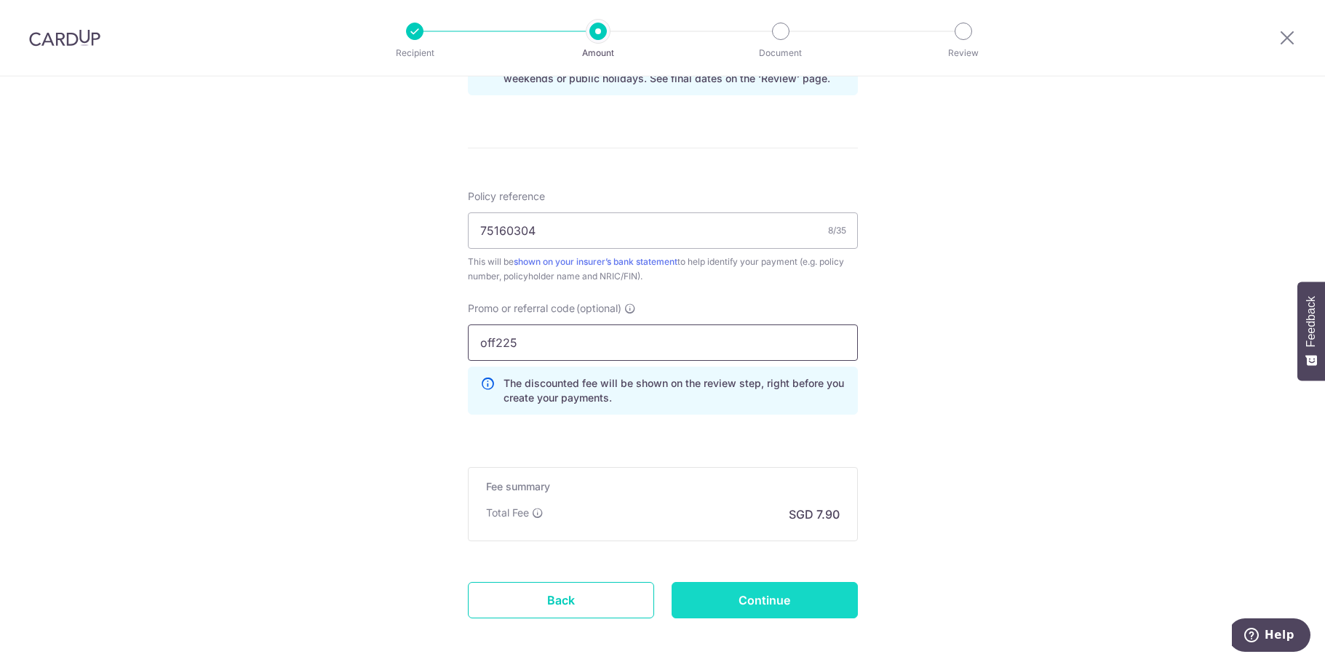
type input "off225"
click at [767, 602] on input "Continue" at bounding box center [765, 600] width 186 height 36
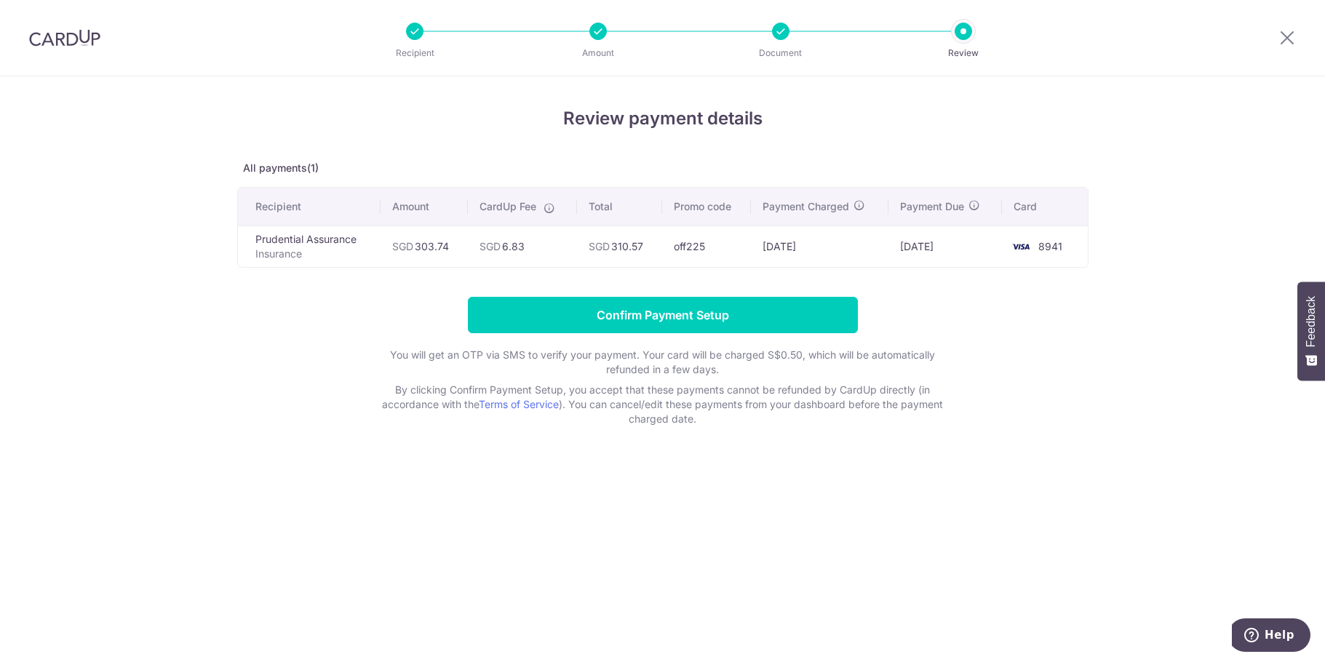
drag, startPoint x: 764, startPoint y: 244, endPoint x: 823, endPoint y: 246, distance: 59.0
click at [823, 246] on td "[DATE]" at bounding box center [820, 246] width 138 height 41
click at [823, 246] on td "06/10/2025" at bounding box center [820, 246] width 138 height 41
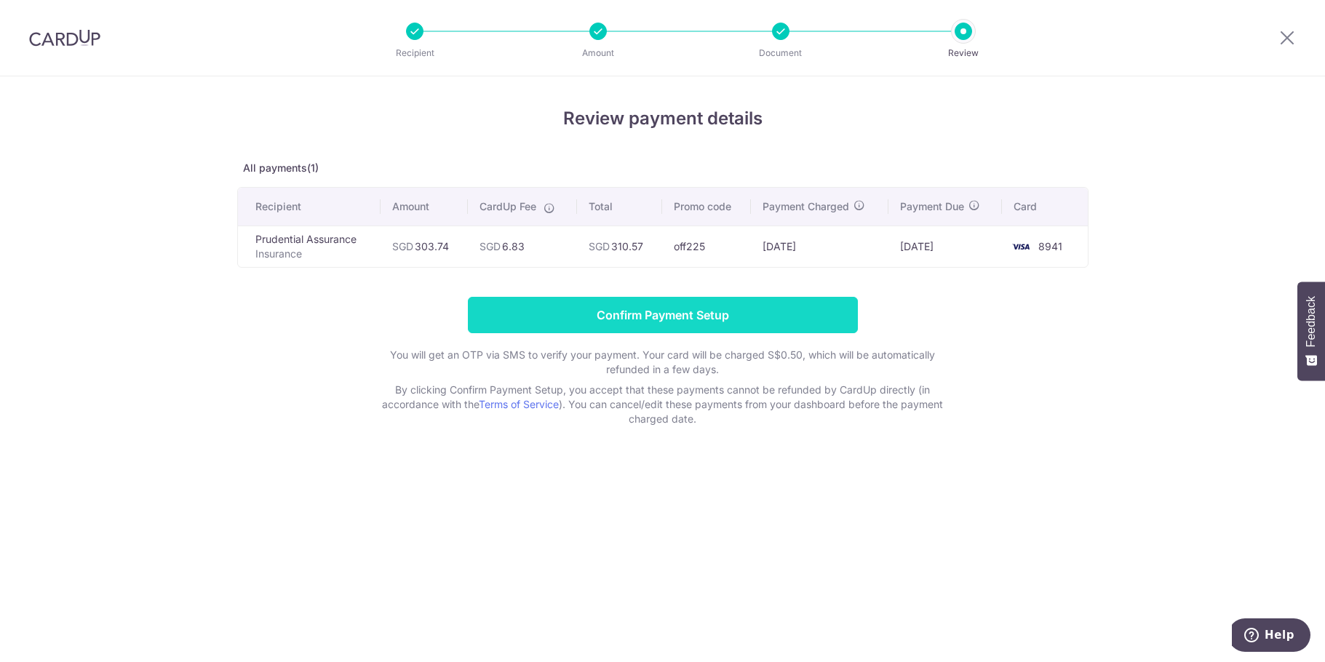
click at [626, 311] on input "Confirm Payment Setup" at bounding box center [663, 315] width 390 height 36
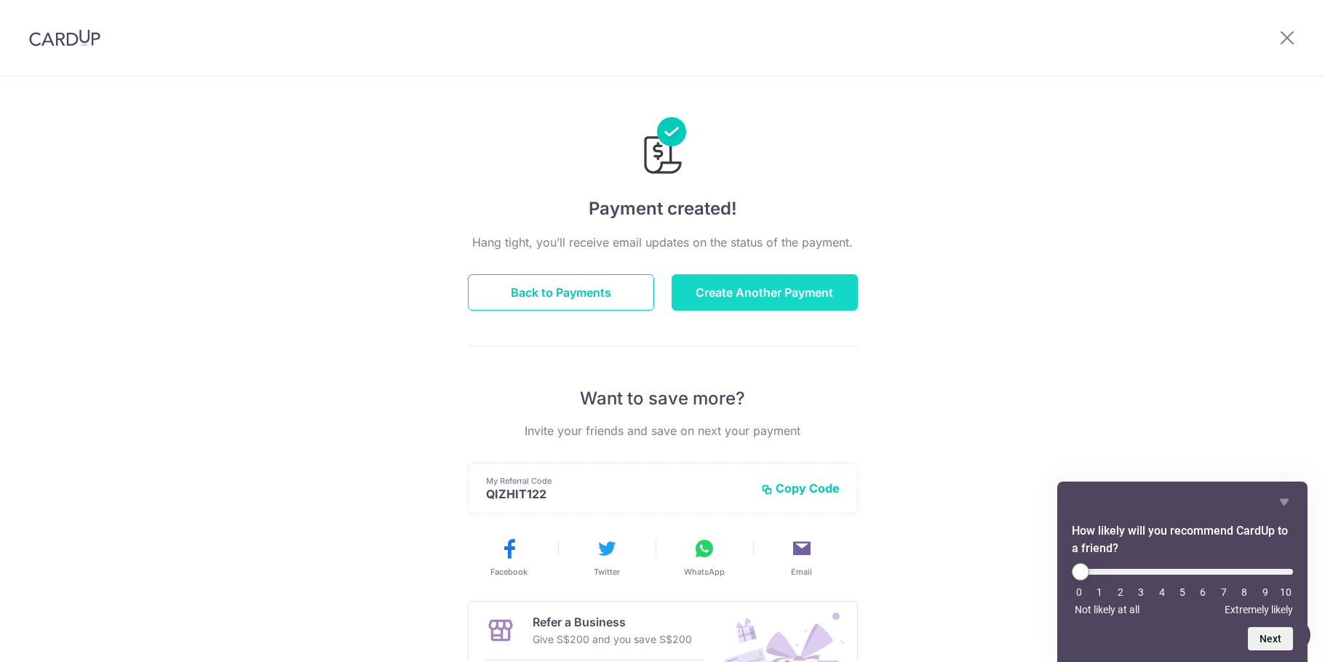
click at [758, 290] on button "Create Another Payment" at bounding box center [765, 292] width 186 height 36
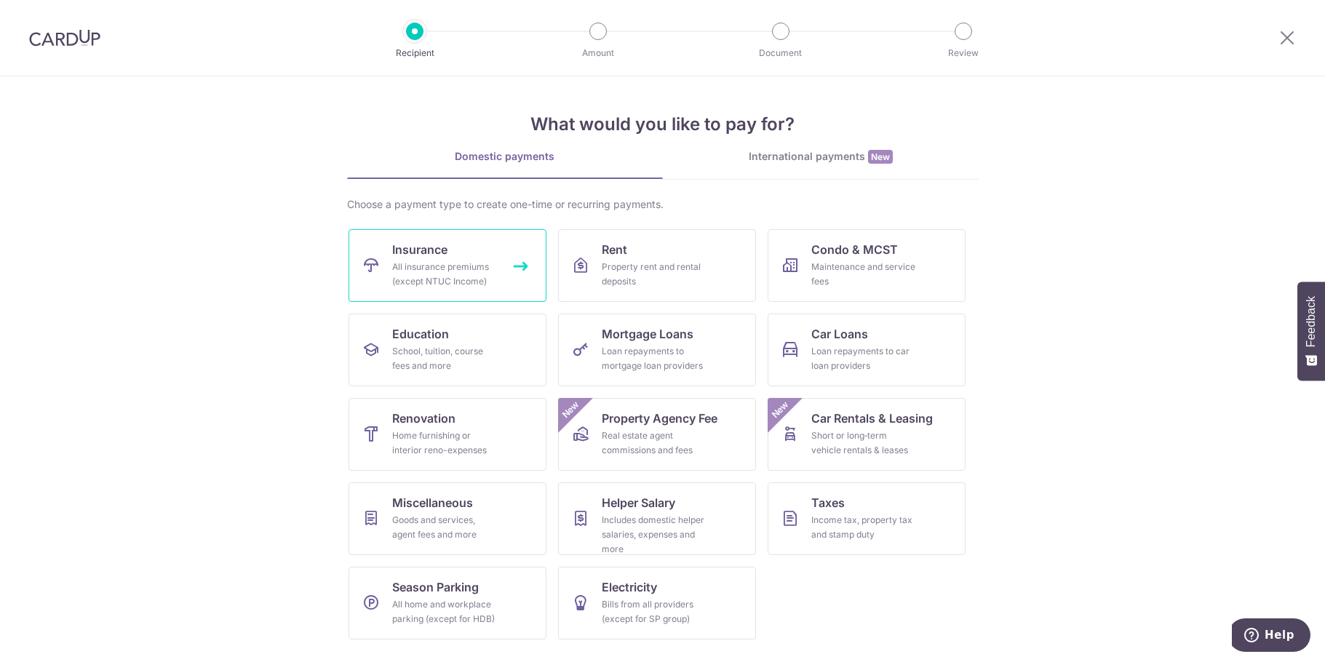
click at [427, 259] on link "Insurance All insurance premiums (except NTUC Income)" at bounding box center [448, 265] width 198 height 73
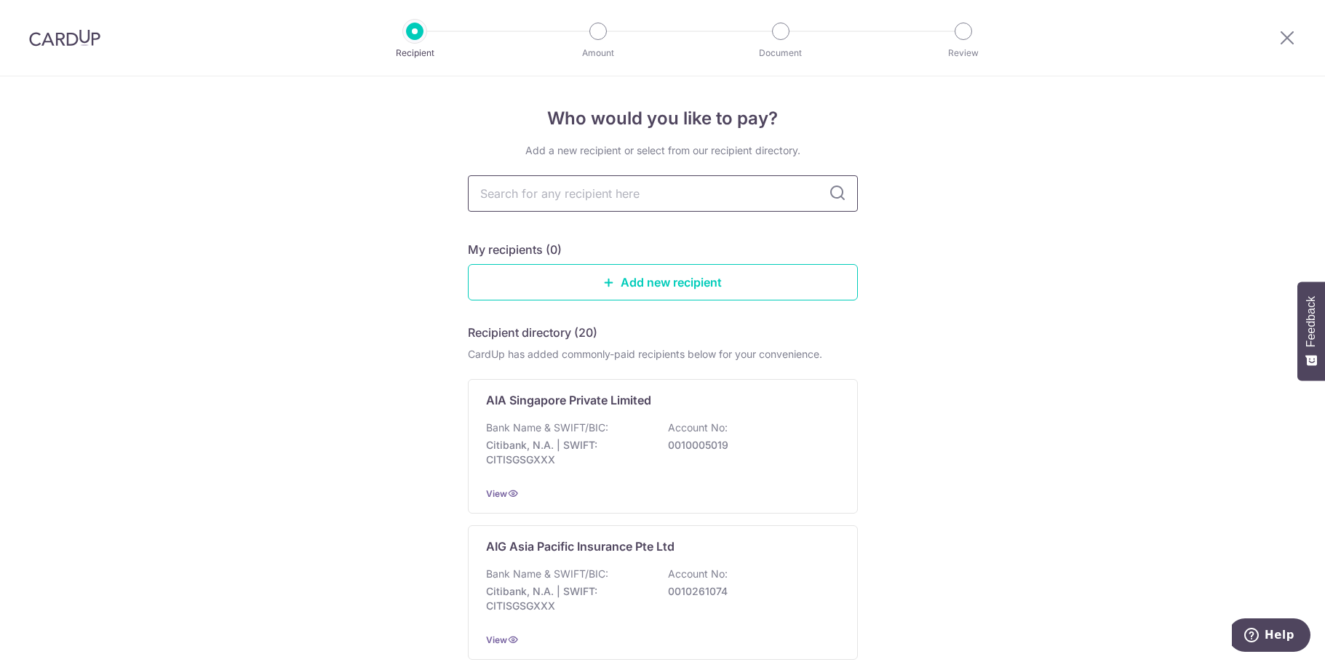
click at [589, 204] on input "text" at bounding box center [663, 193] width 390 height 36
type input "pru"
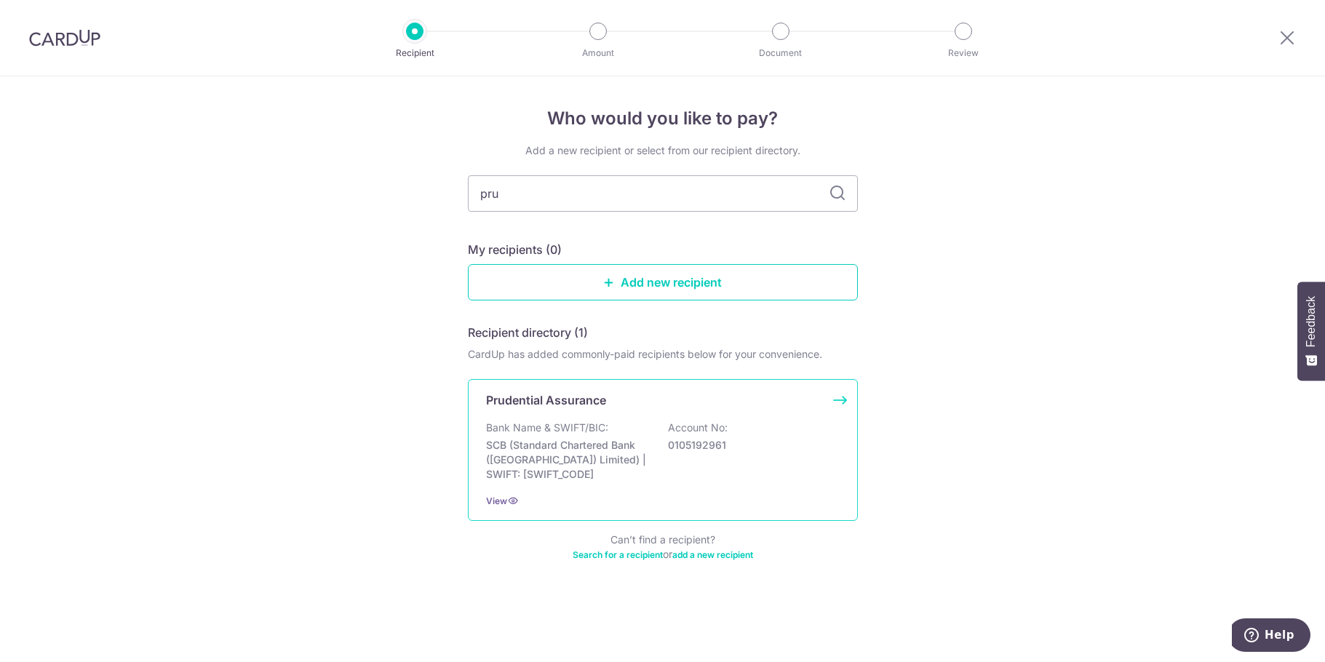
click at [675, 438] on p "0105192961" at bounding box center [749, 445] width 163 height 15
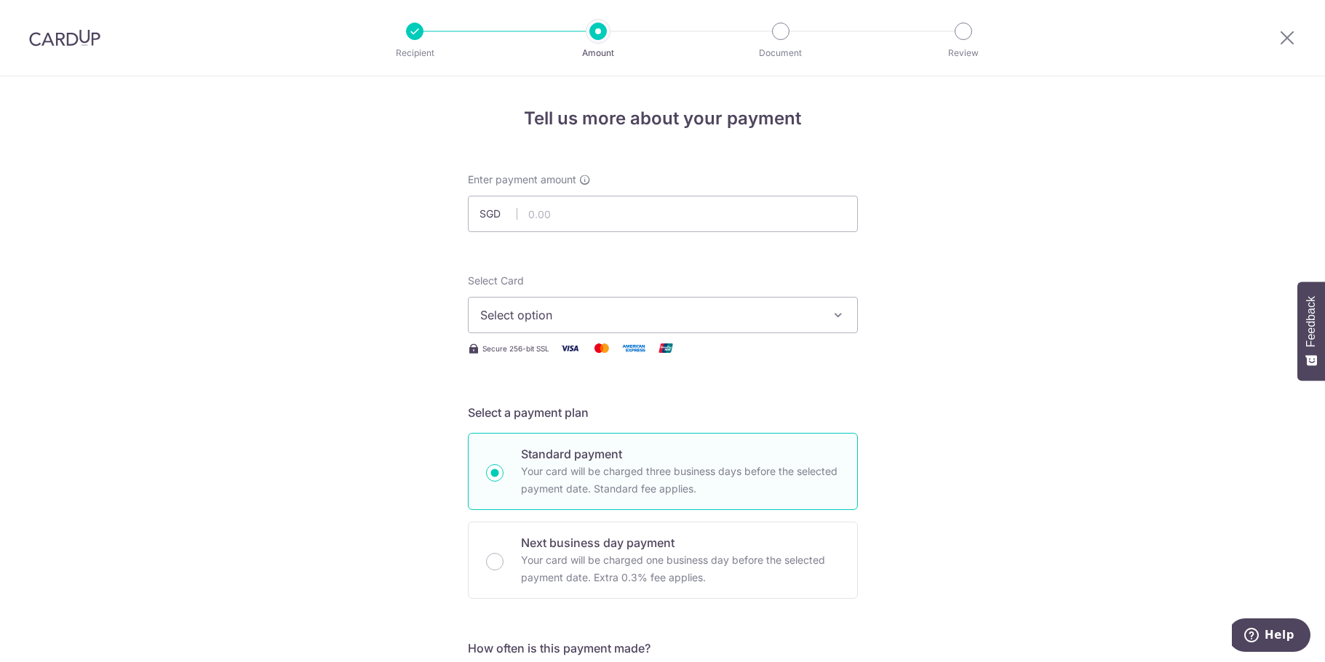
click at [586, 314] on span "Select option" at bounding box center [649, 314] width 339 height 17
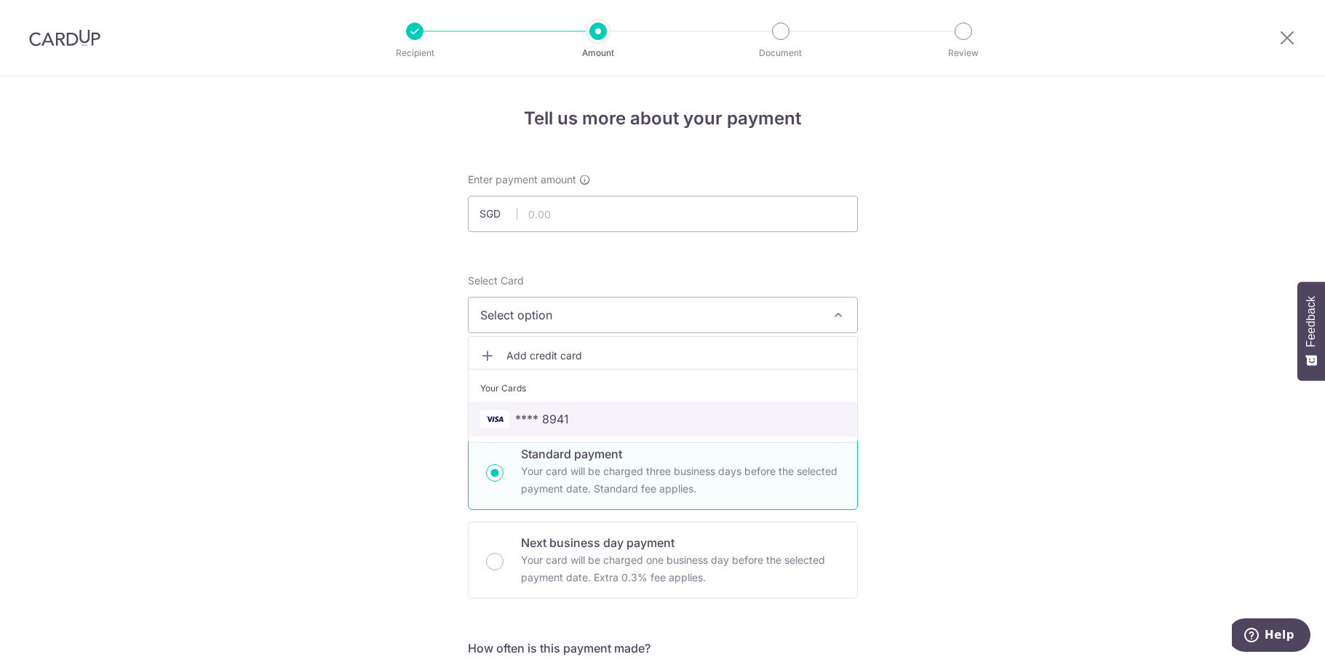
click at [554, 420] on span "**** 8941" at bounding box center [542, 418] width 54 height 17
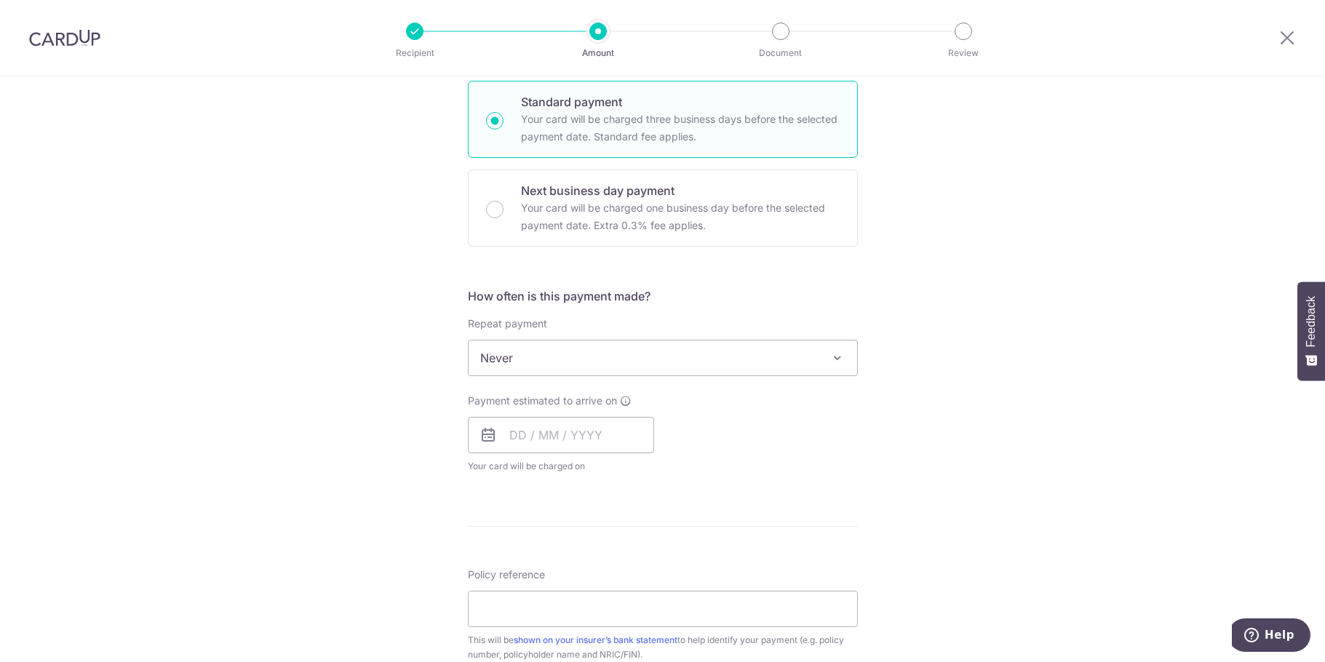
scroll to position [364, 0]
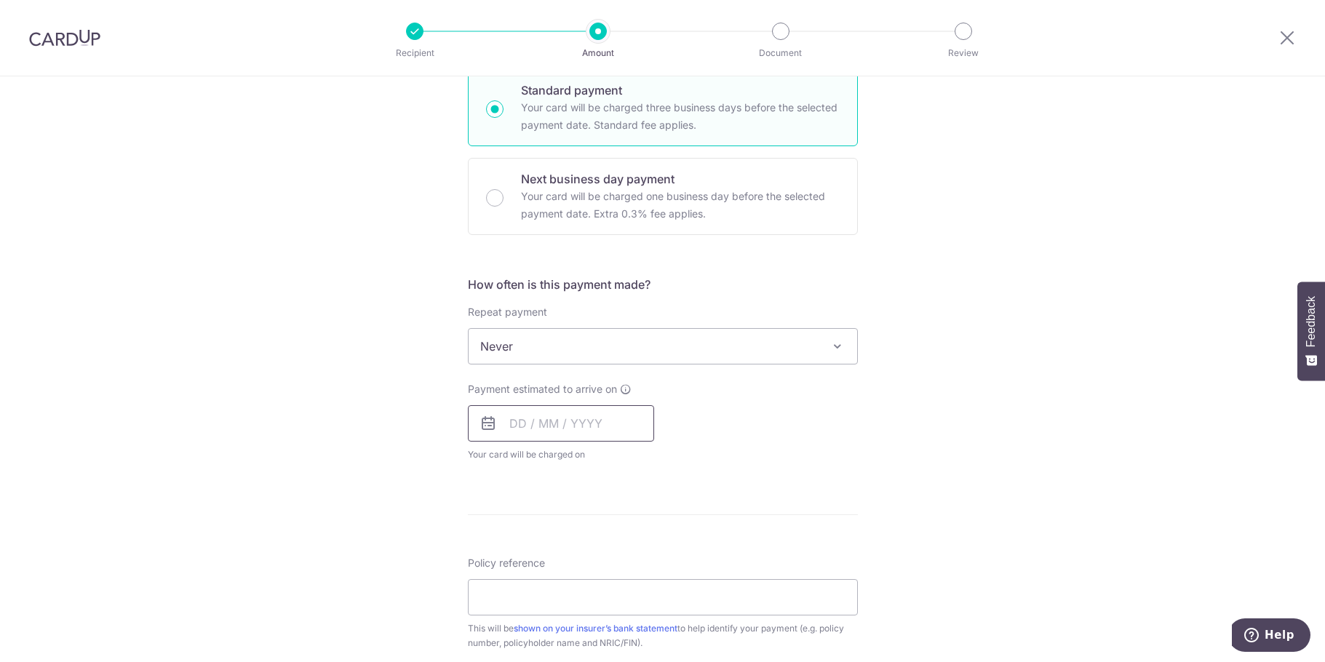
drag, startPoint x: 546, startPoint y: 425, endPoint x: 555, endPoint y: 420, distance: 10.1
click at [546, 423] on input "text" at bounding box center [561, 423] width 186 height 36
click at [777, 437] on div "Payment estimated to arrive on Prev Next Oct Nov Dec 2025 2026 2027 2028 2029 2…" at bounding box center [662, 422] width 407 height 80
click at [515, 430] on input "text" at bounding box center [561, 423] width 186 height 36
drag, startPoint x: 608, startPoint y: 553, endPoint x: 768, endPoint y: 465, distance: 182.7
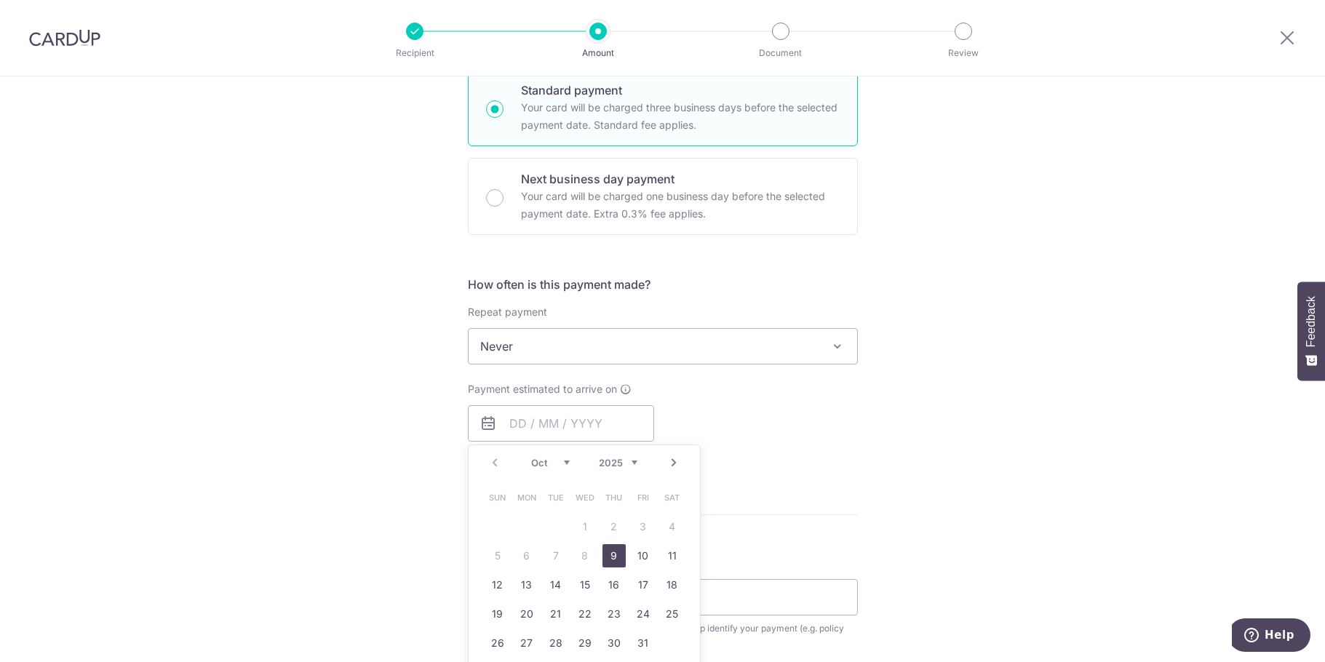
click at [607, 552] on link "9" at bounding box center [613, 555] width 23 height 23
type input "09/10/2025"
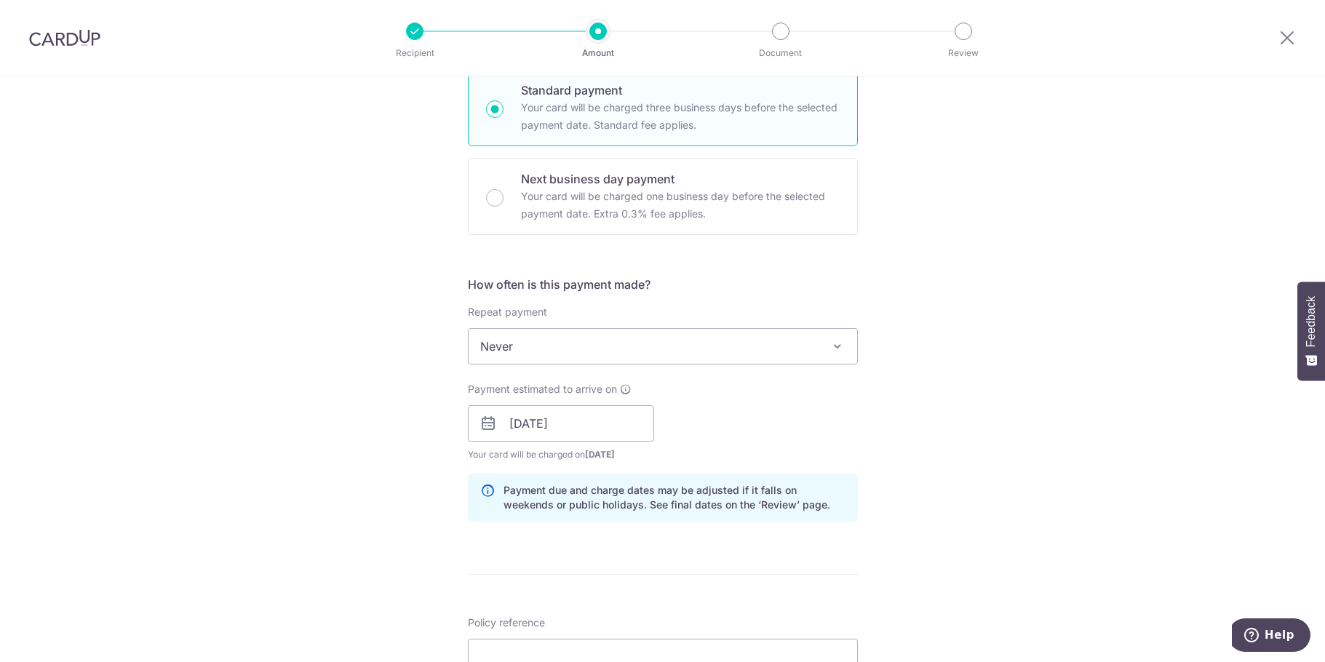
click at [858, 438] on div "Payment estimated to arrive on 09/10/2025 Prev Next Oct Nov Dec 2025 2026 2027 …" at bounding box center [662, 422] width 407 height 80
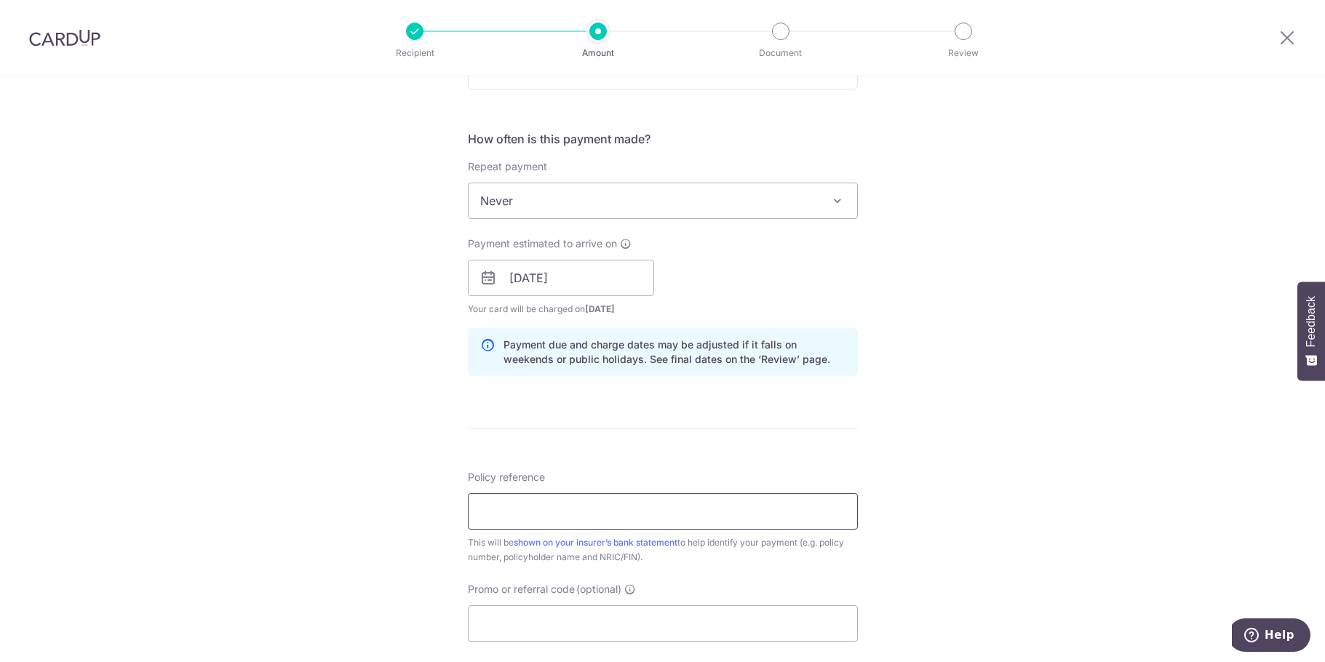
click at [569, 509] on input "Policy reference" at bounding box center [663, 511] width 390 height 36
paste input "75160279"
type input "75160279"
click at [973, 417] on div "Tell us more about your payment Enter payment amount SGD Select Card **** 8941 …" at bounding box center [662, 255] width 1325 height 1376
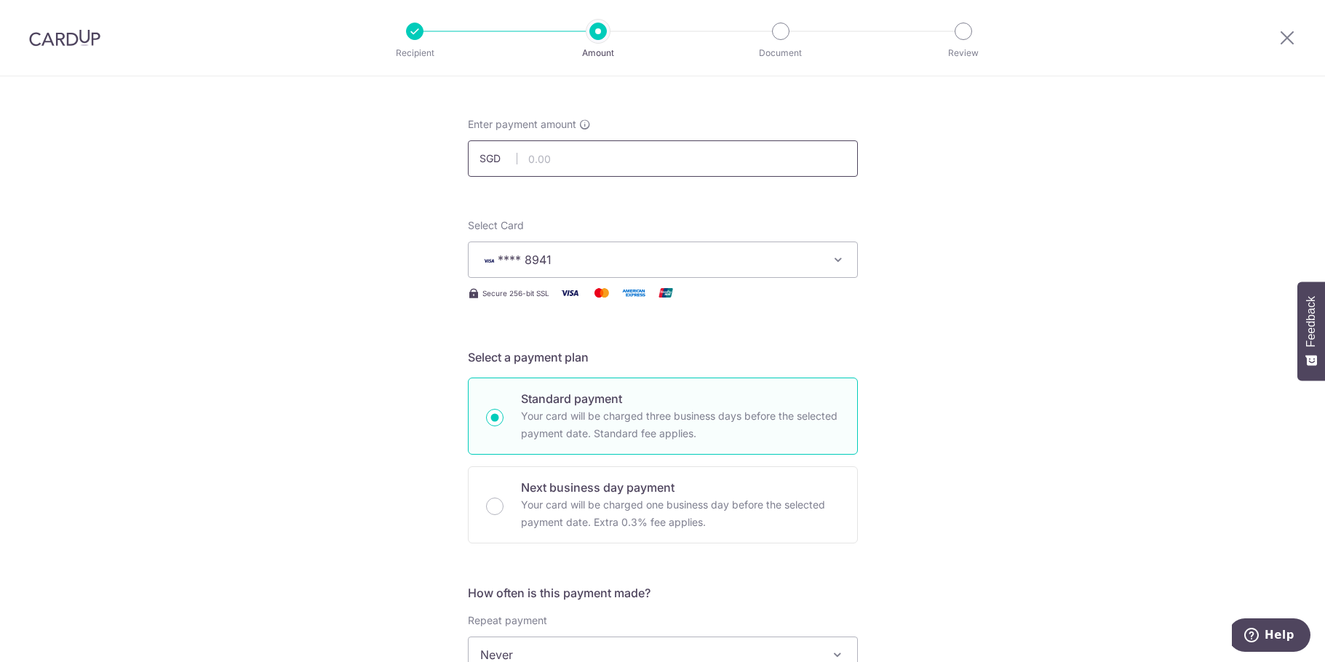
scroll to position [0, 0]
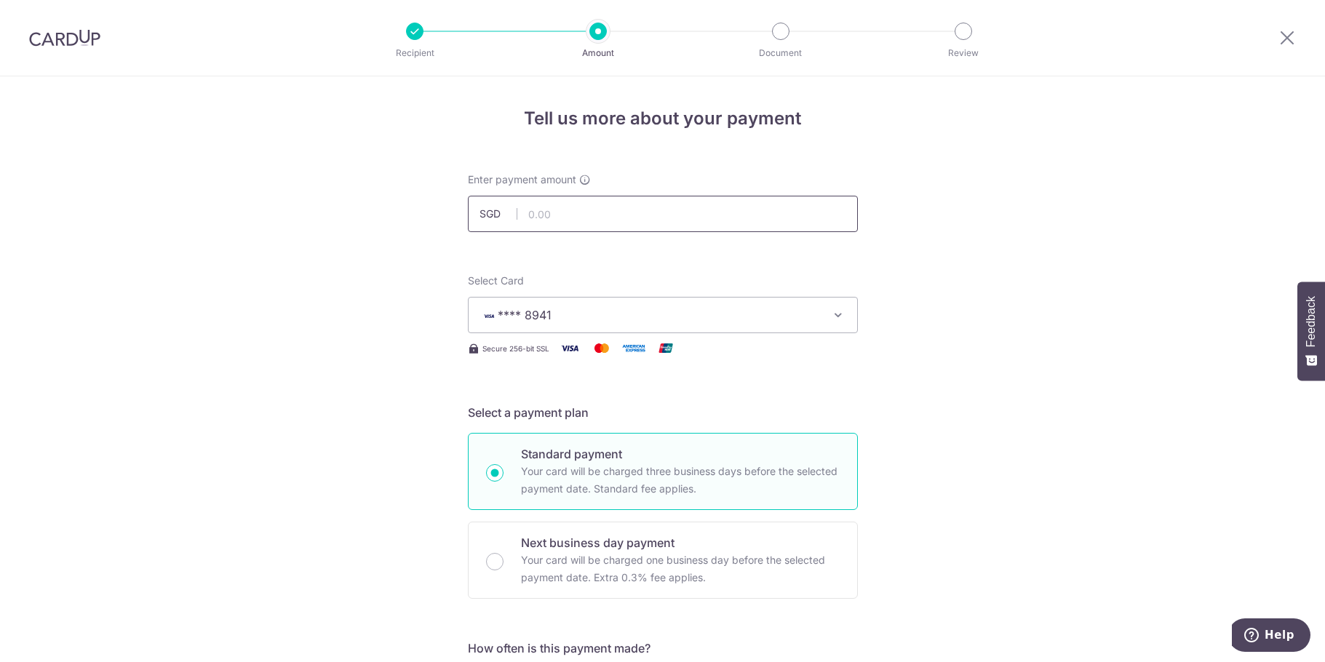
click at [676, 215] on input "text" at bounding box center [663, 214] width 390 height 36
click at [548, 220] on input "text" at bounding box center [663, 214] width 390 height 36
type input "832.80"
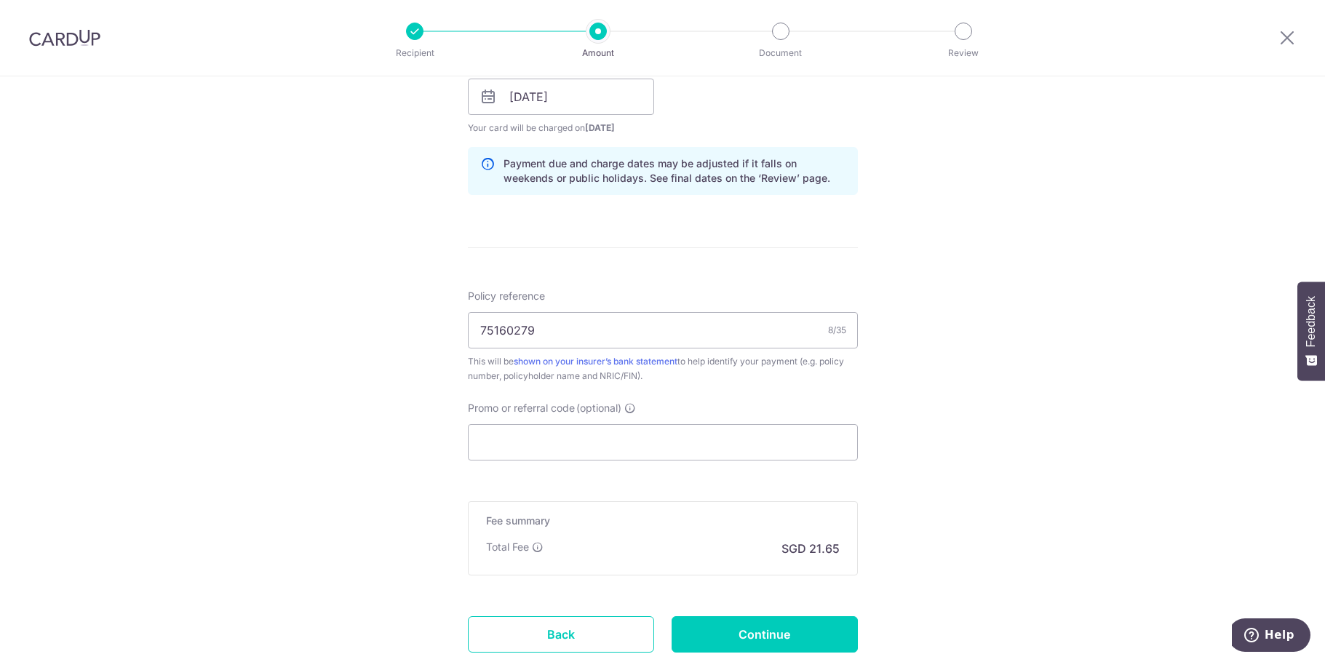
scroll to position [790, 0]
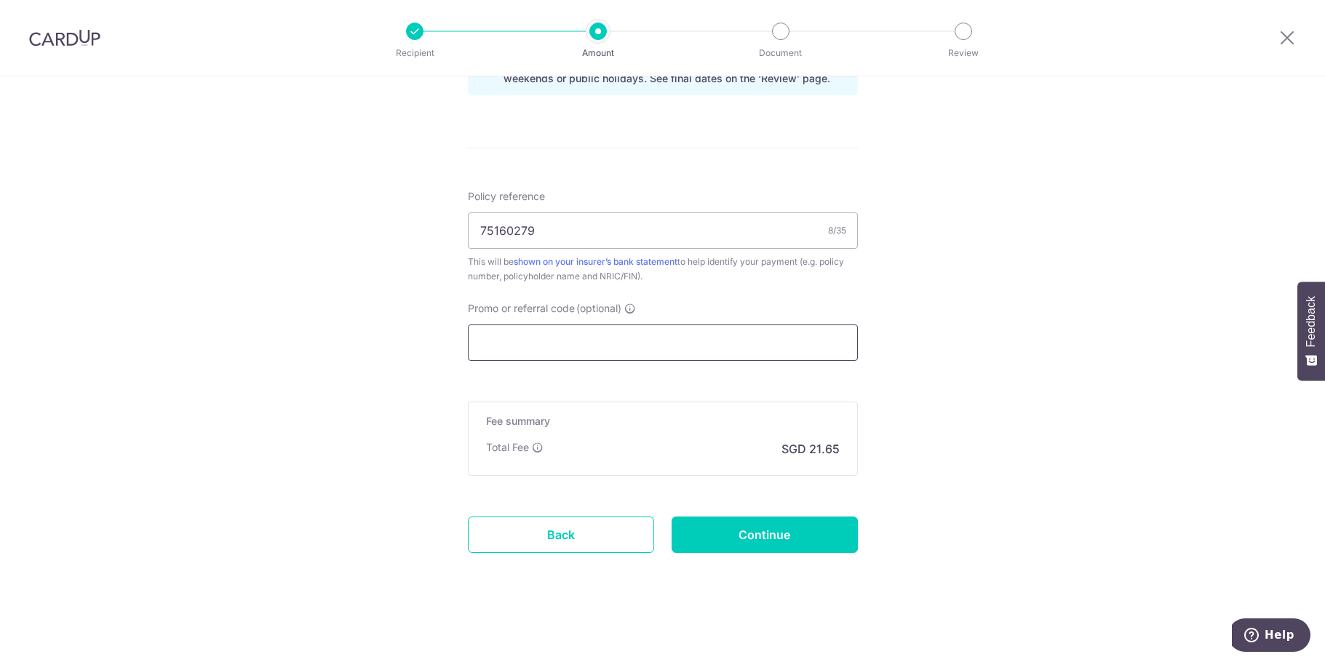
click at [667, 338] on input "Promo or referral code (optional)" at bounding box center [663, 343] width 390 height 36
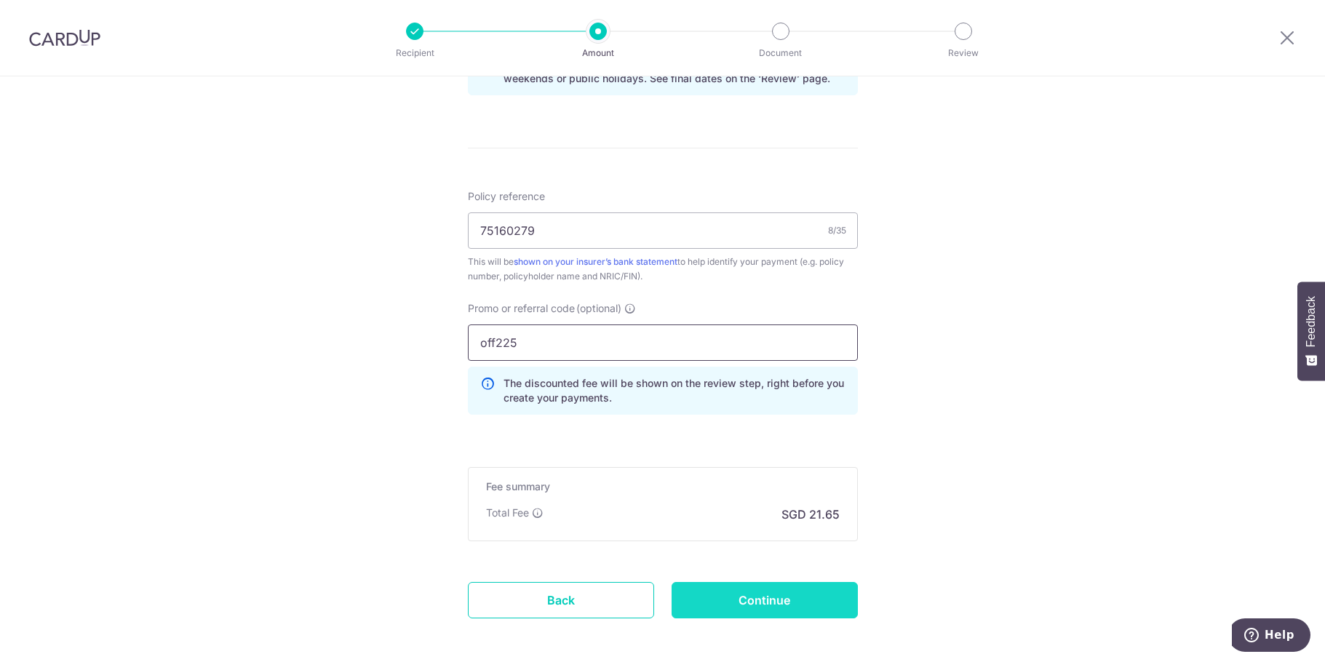
type input "off225"
click at [784, 605] on input "Continue" at bounding box center [765, 600] width 186 height 36
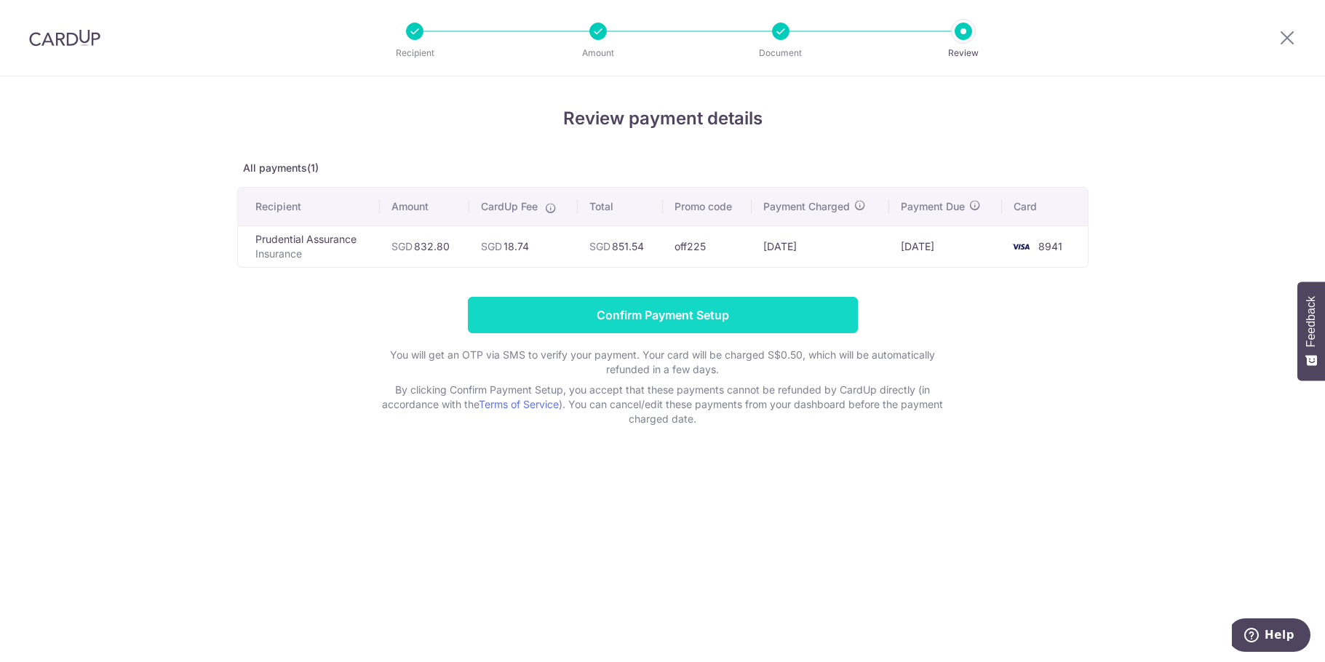
click at [700, 309] on input "Confirm Payment Setup" at bounding box center [663, 315] width 390 height 36
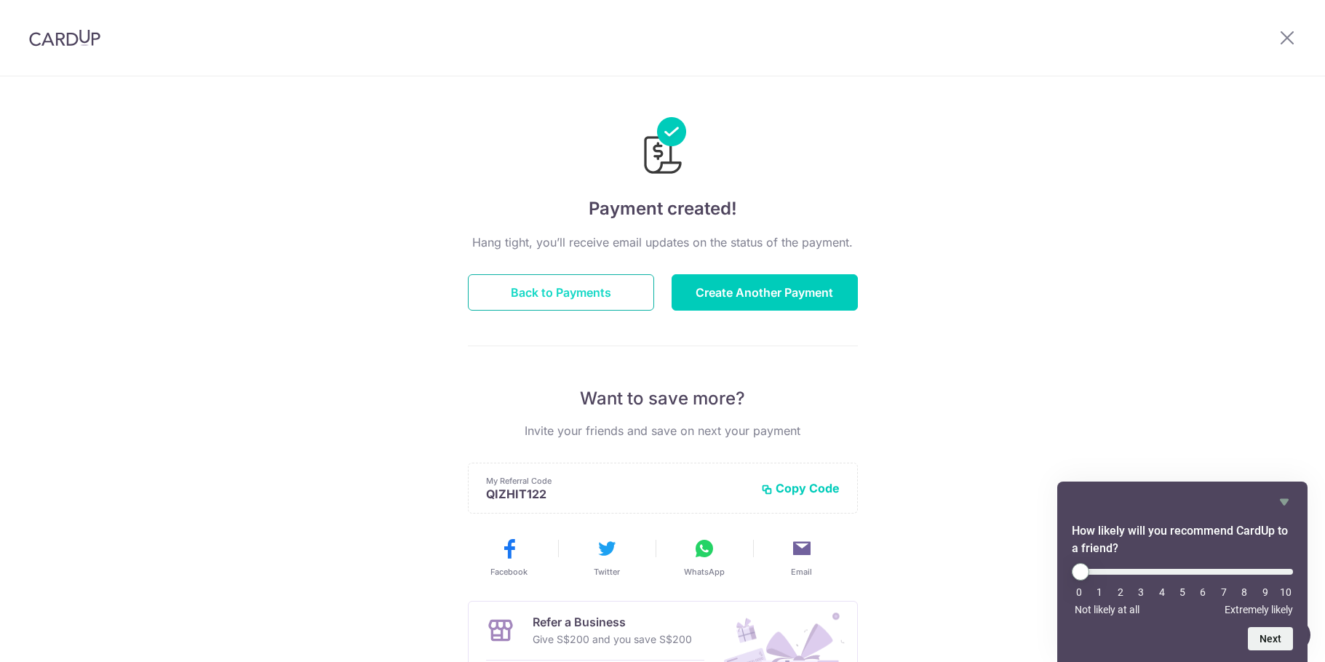
click at [565, 296] on button "Back to Payments" at bounding box center [561, 292] width 186 height 36
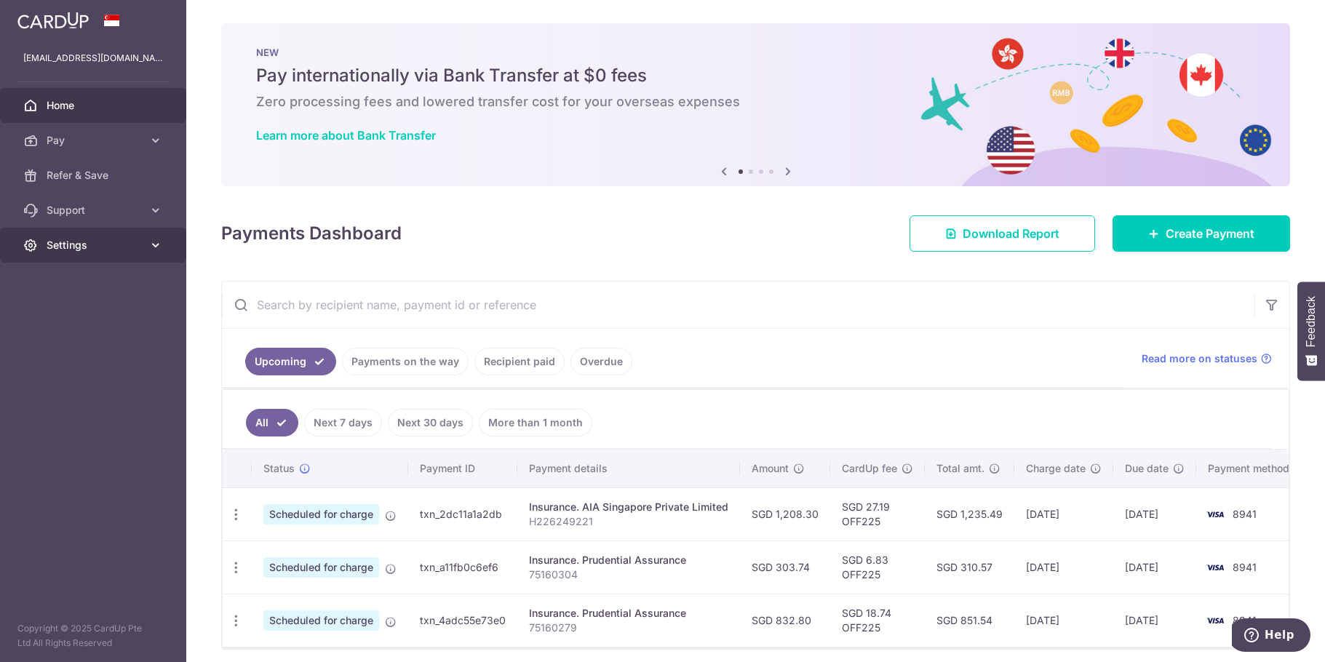
click at [146, 236] on link "Settings" at bounding box center [93, 245] width 186 height 35
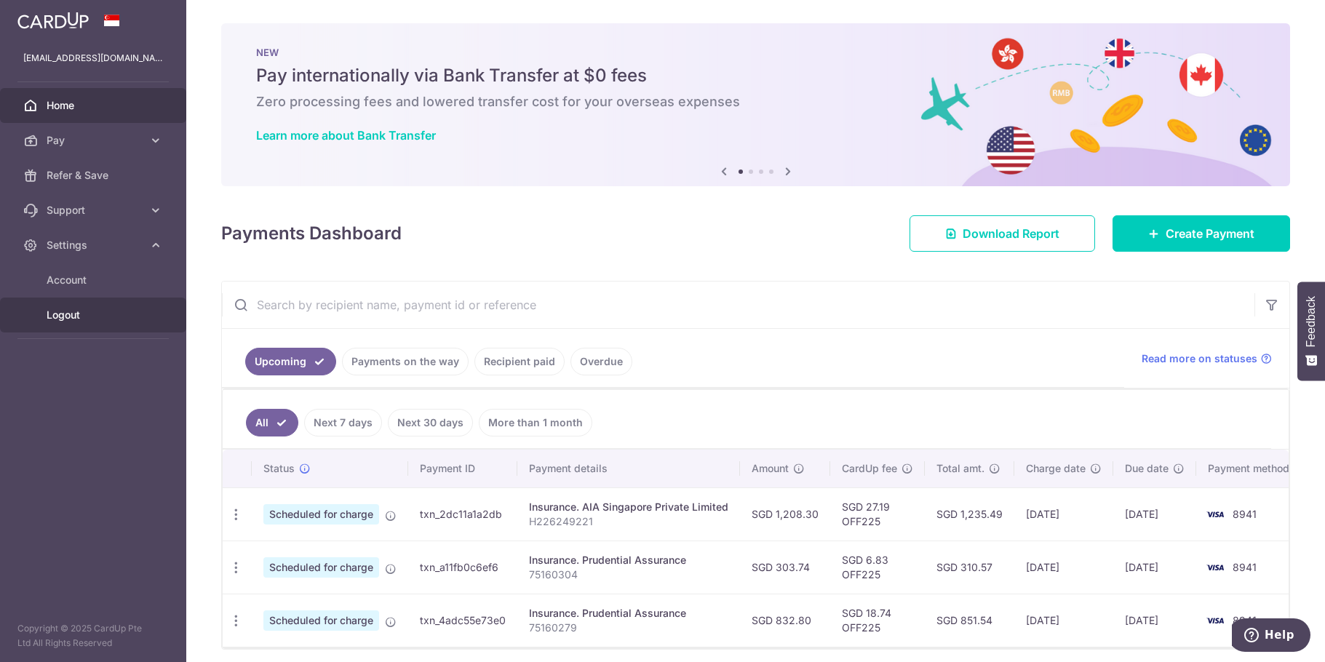
click at [65, 314] on span "Logout" at bounding box center [95, 315] width 96 height 15
